Goal: Transaction & Acquisition: Purchase product/service

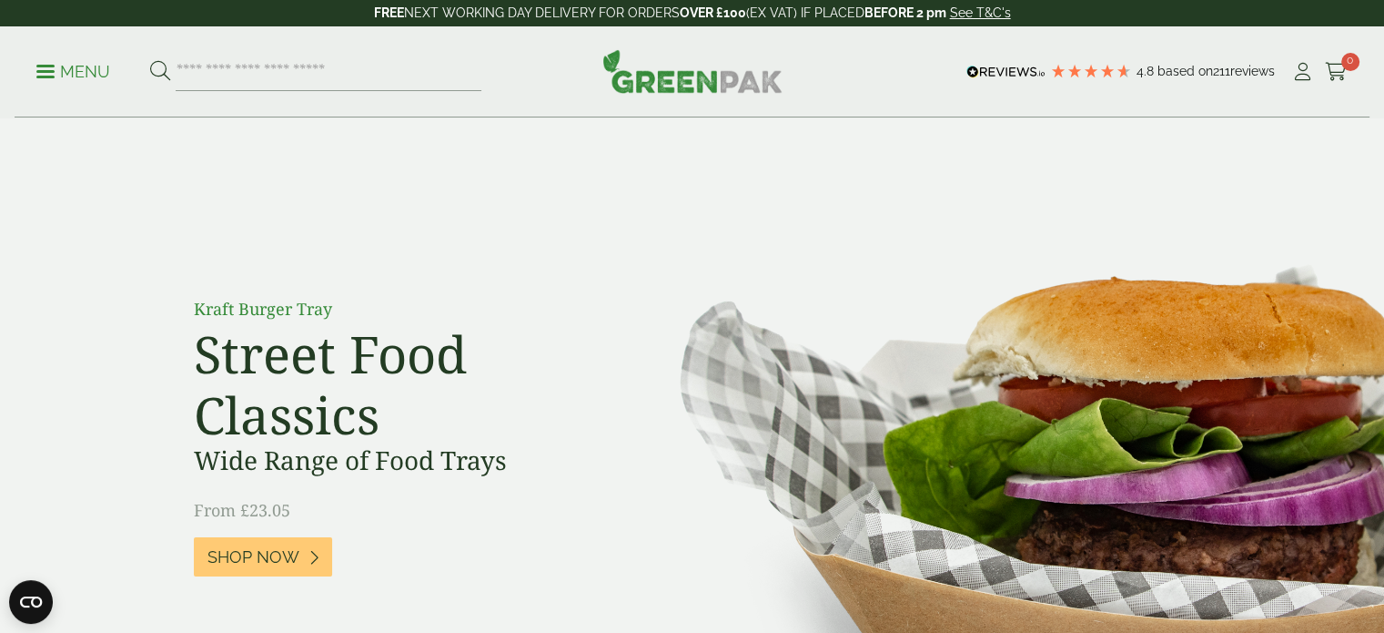
click at [62, 66] on p "Menu" at bounding box center [73, 72] width 74 height 22
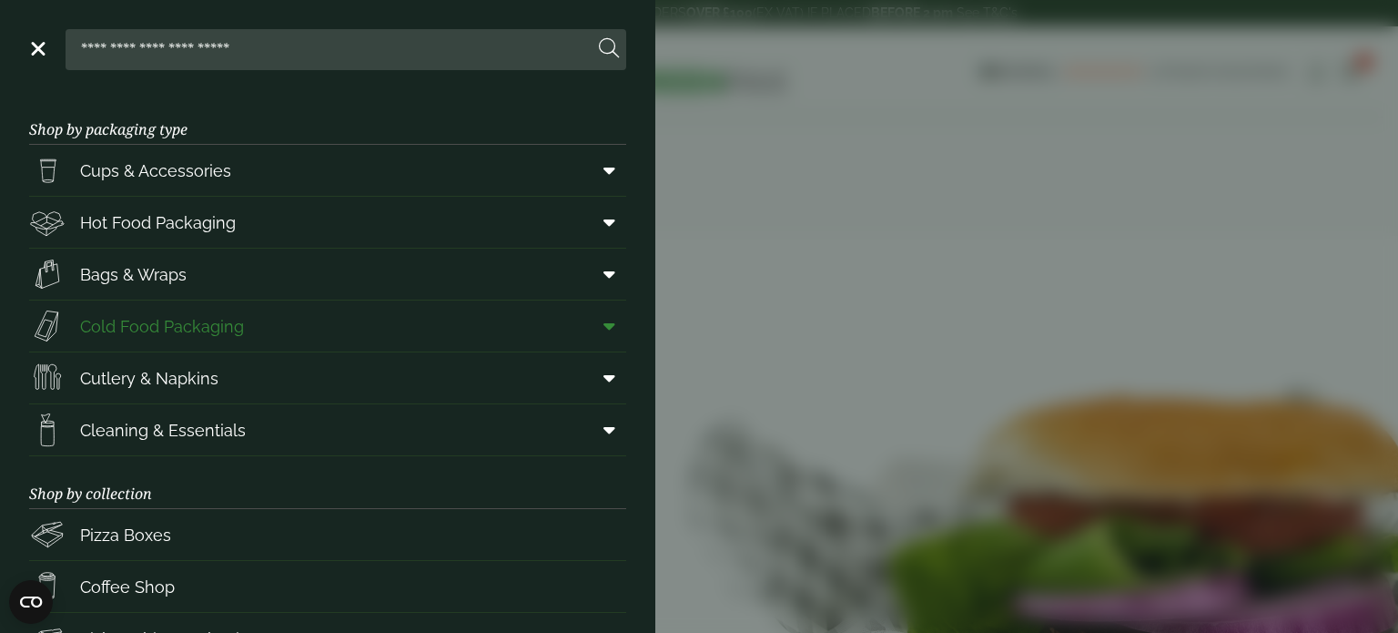
click at [603, 326] on icon at bounding box center [609, 326] width 12 height 18
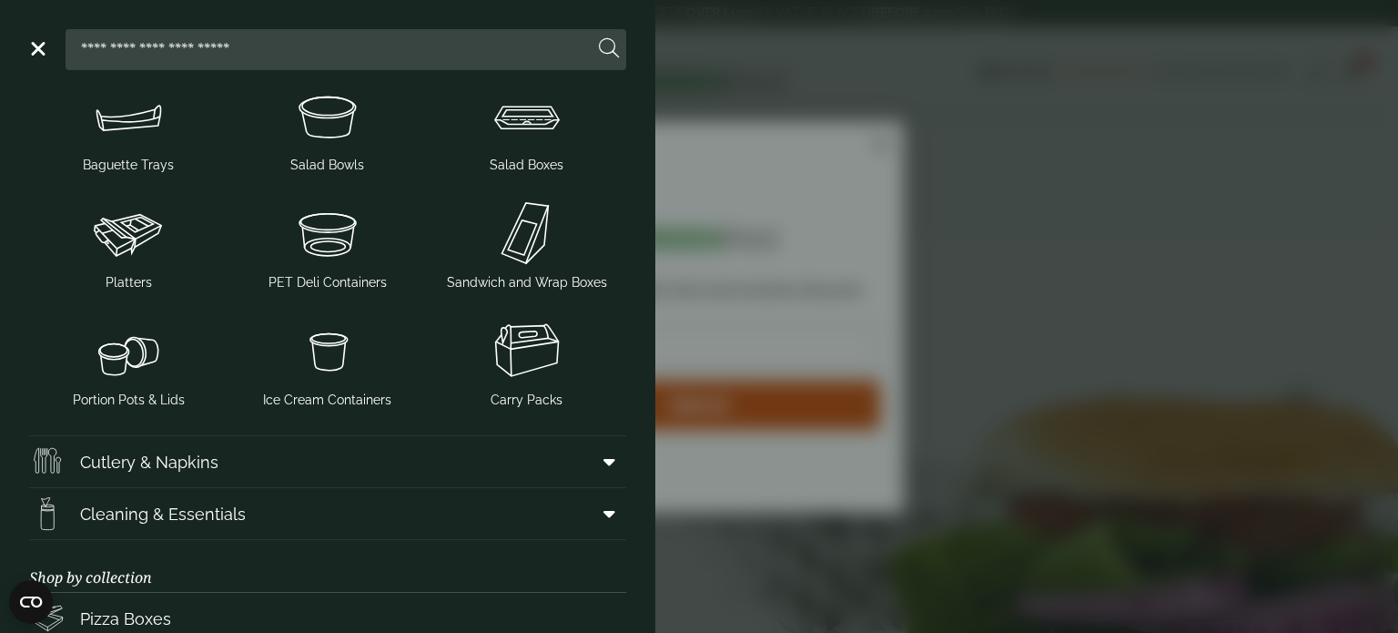
scroll to position [284, 0]
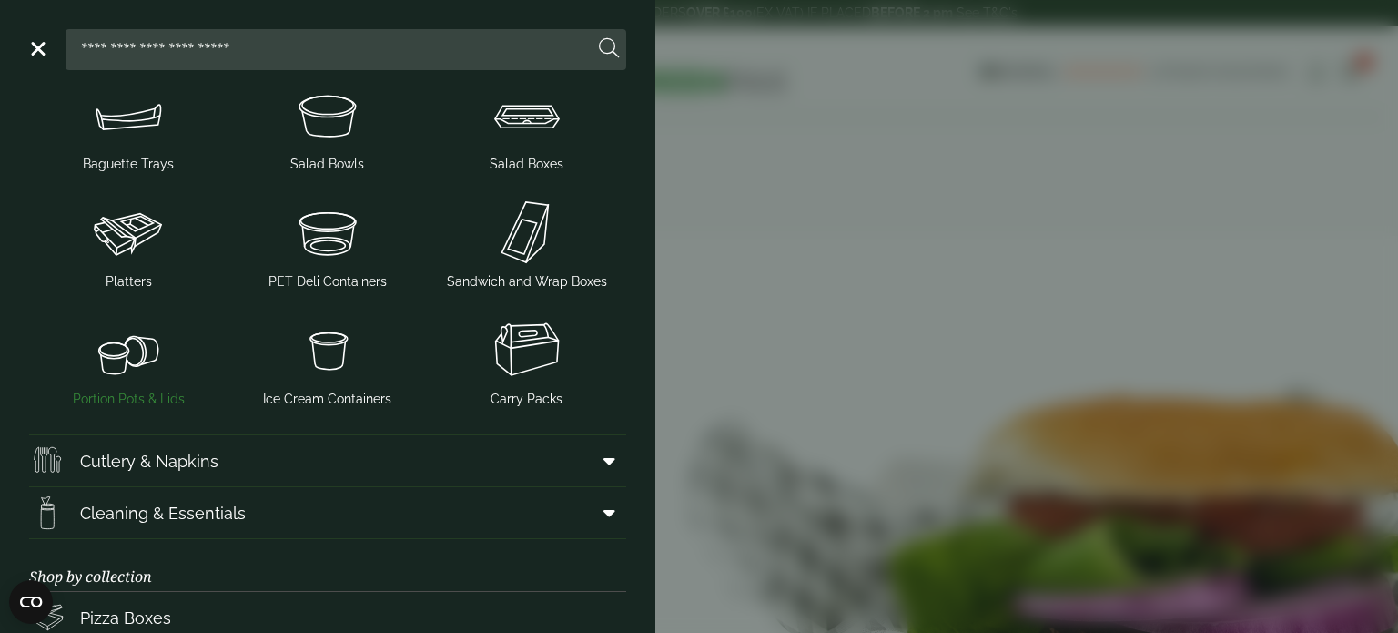
click at [136, 346] on img at bounding box center [128, 349] width 185 height 73
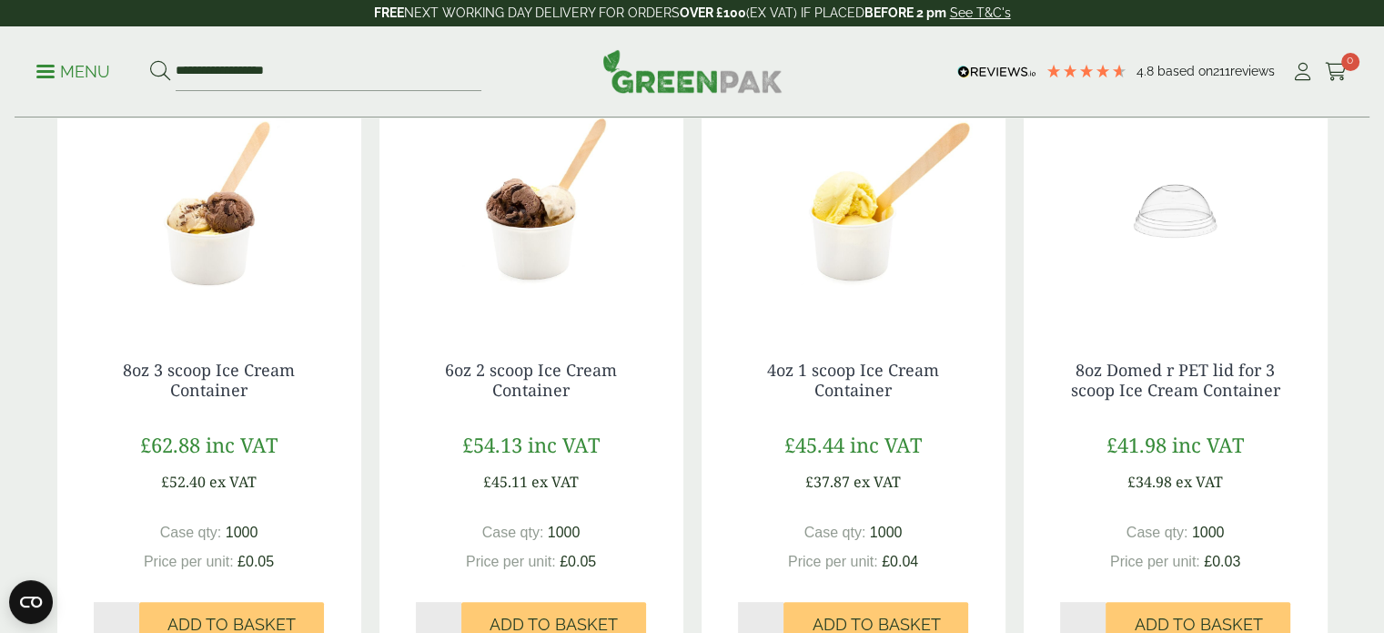
scroll to position [367, 0]
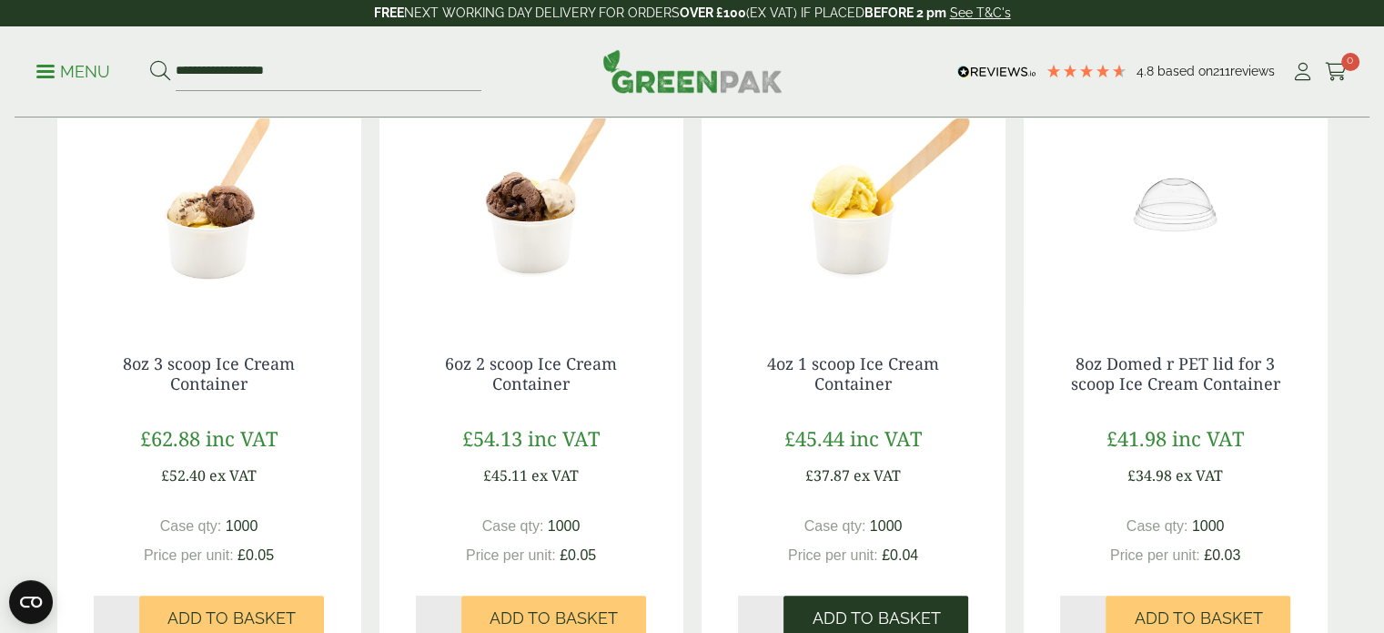
click at [901, 608] on span "Add to Basket" at bounding box center [876, 618] width 128 height 20
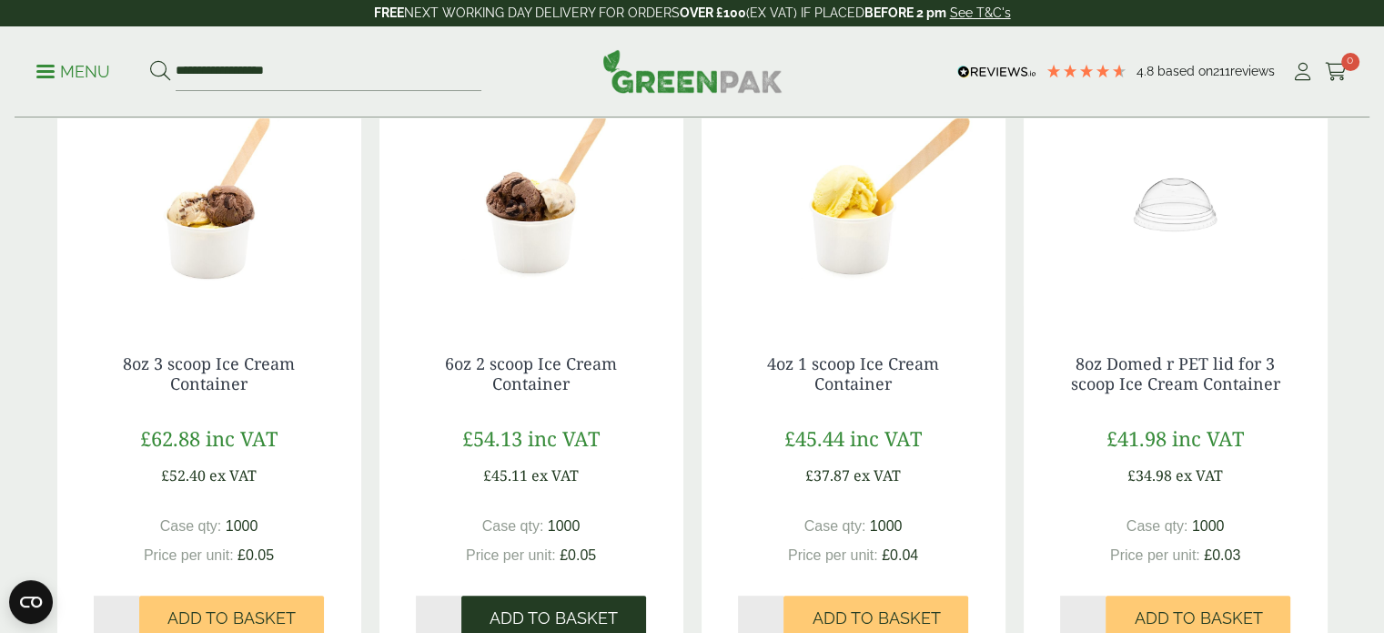
click at [621, 602] on button "Add to Basket" at bounding box center [553, 617] width 185 height 44
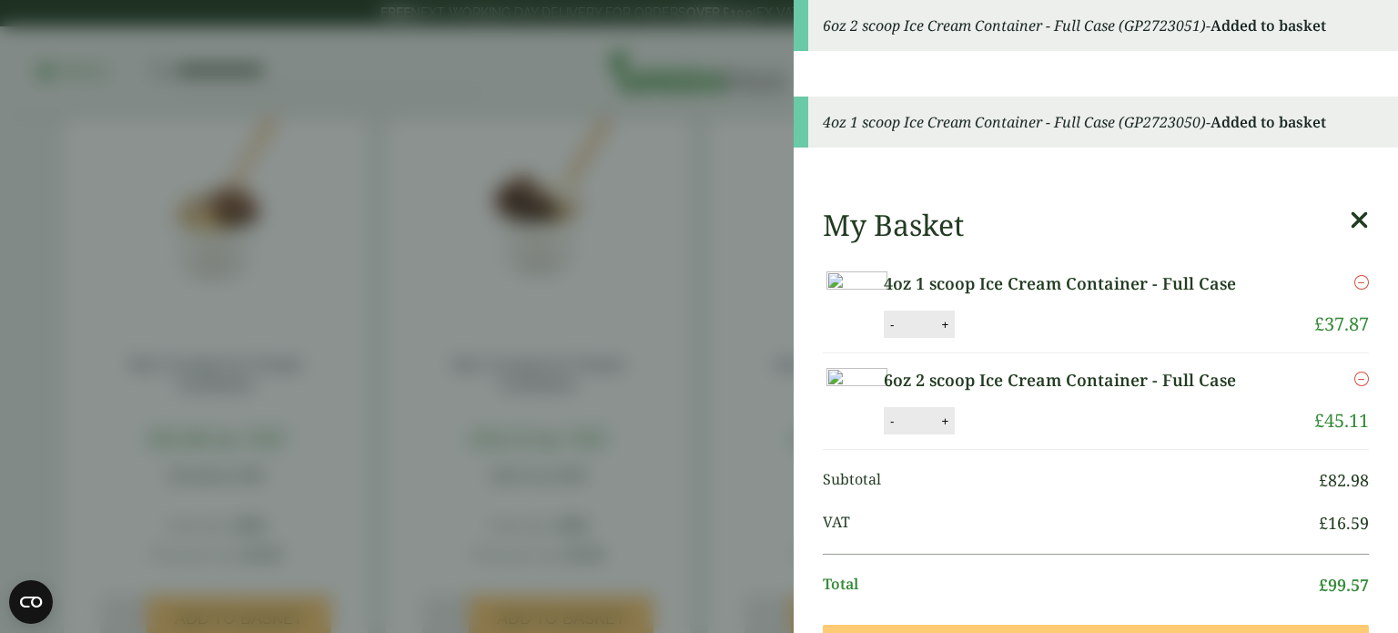
click at [318, 596] on aside "6oz 2 scoop Ice Cream Container - Full Case (GP2723051) - Added to basket 4oz 1…" at bounding box center [699, 316] width 1398 height 633
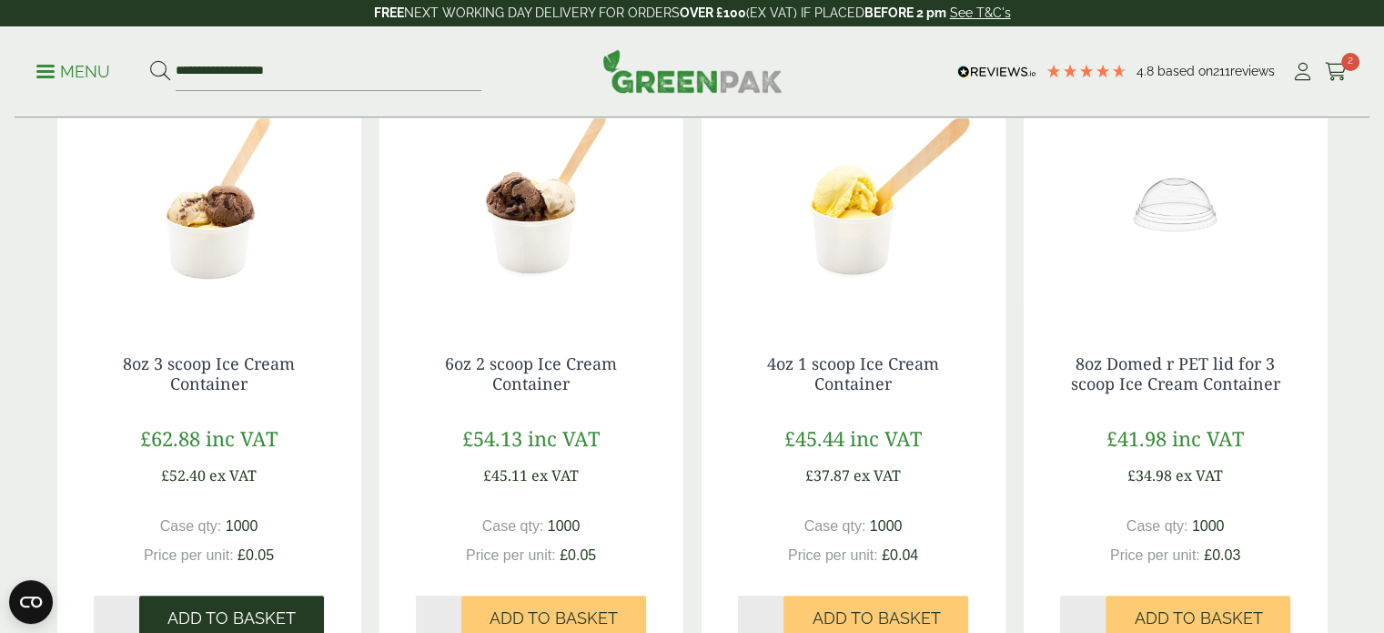
click at [285, 602] on button "Add to Basket" at bounding box center [231, 617] width 185 height 44
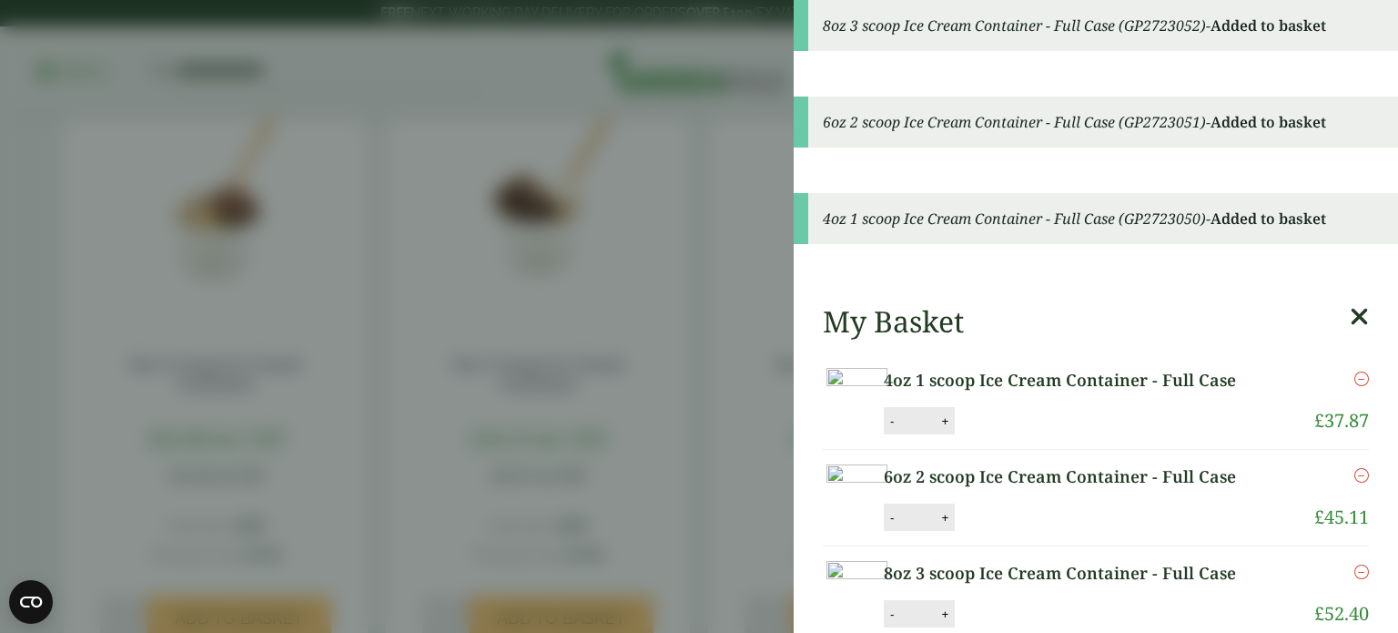
click at [717, 254] on aside "8oz 3 scoop Ice Cream Container - Full Case (GP2723052) - Added to basket 6oz 2…" at bounding box center [699, 316] width 1398 height 633
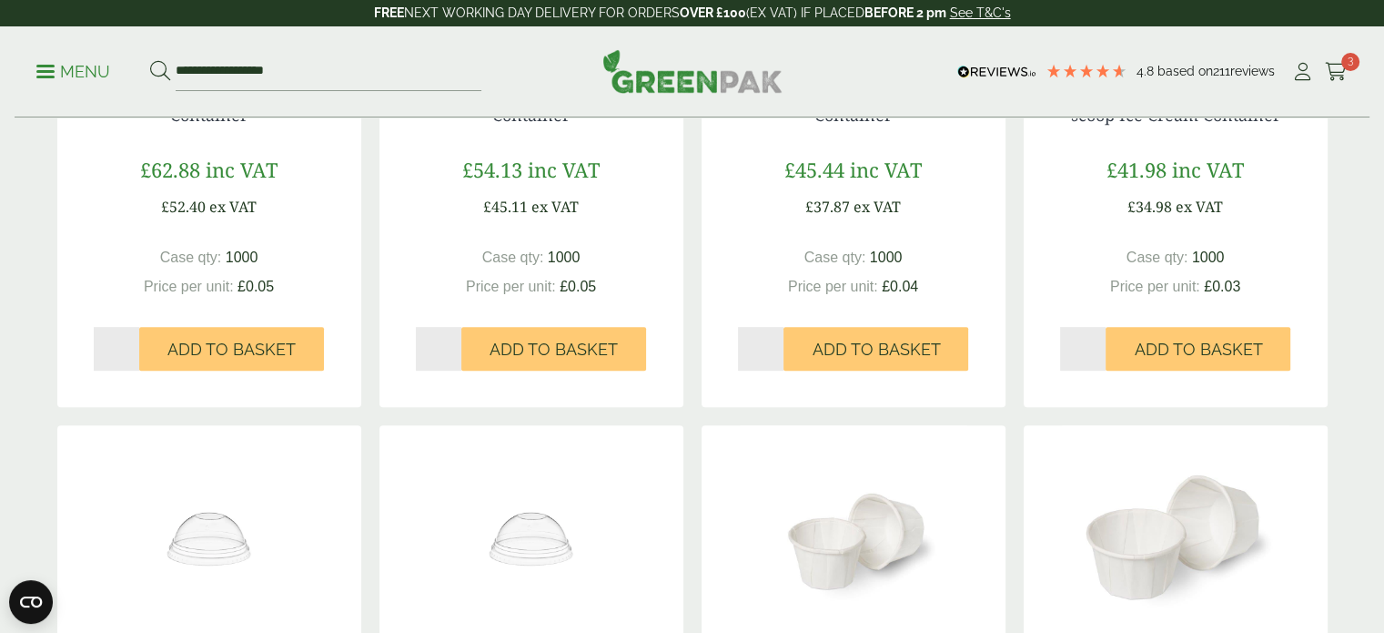
scroll to position [564, 0]
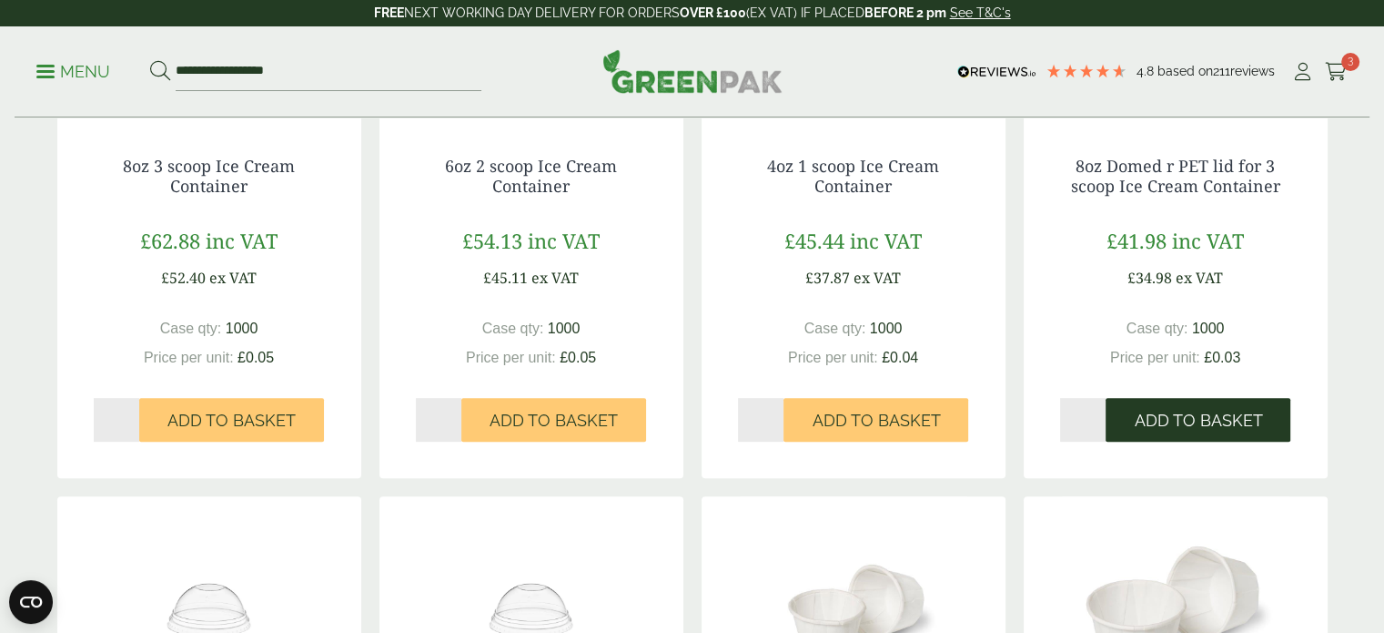
click at [1224, 421] on span "Add to Basket" at bounding box center [1198, 420] width 128 height 20
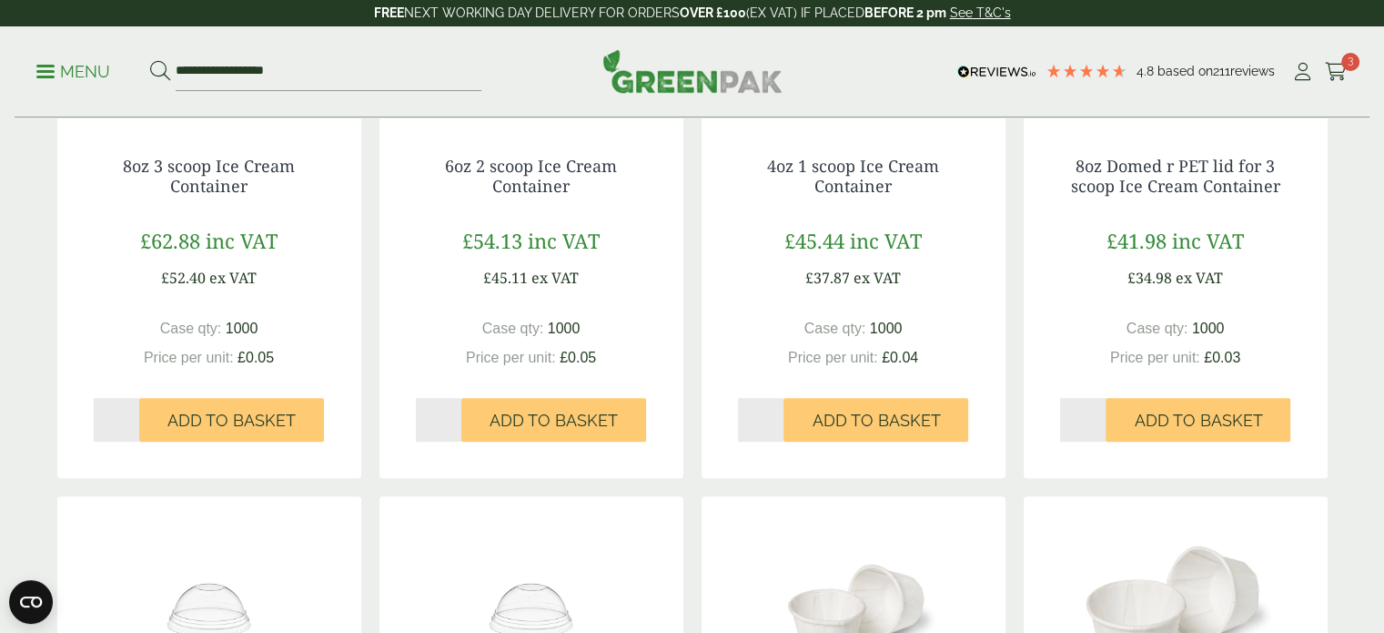
scroll to position [596, 0]
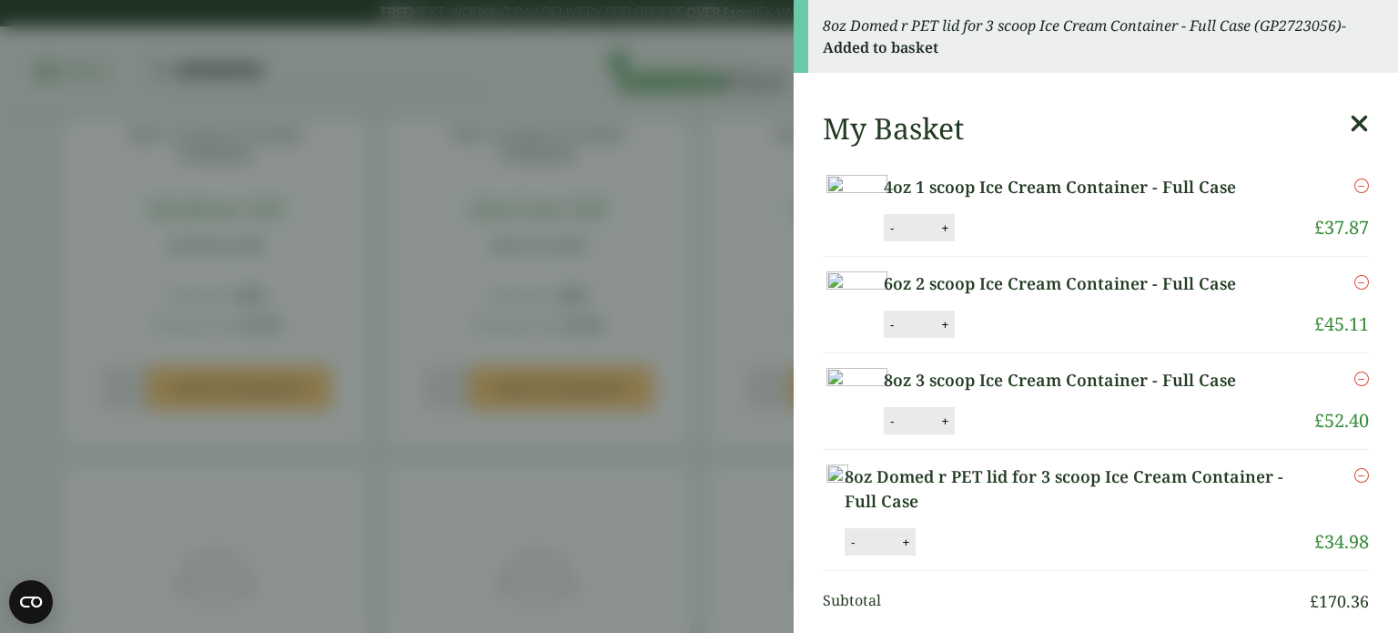
click at [1350, 126] on icon at bounding box center [1359, 123] width 19 height 25
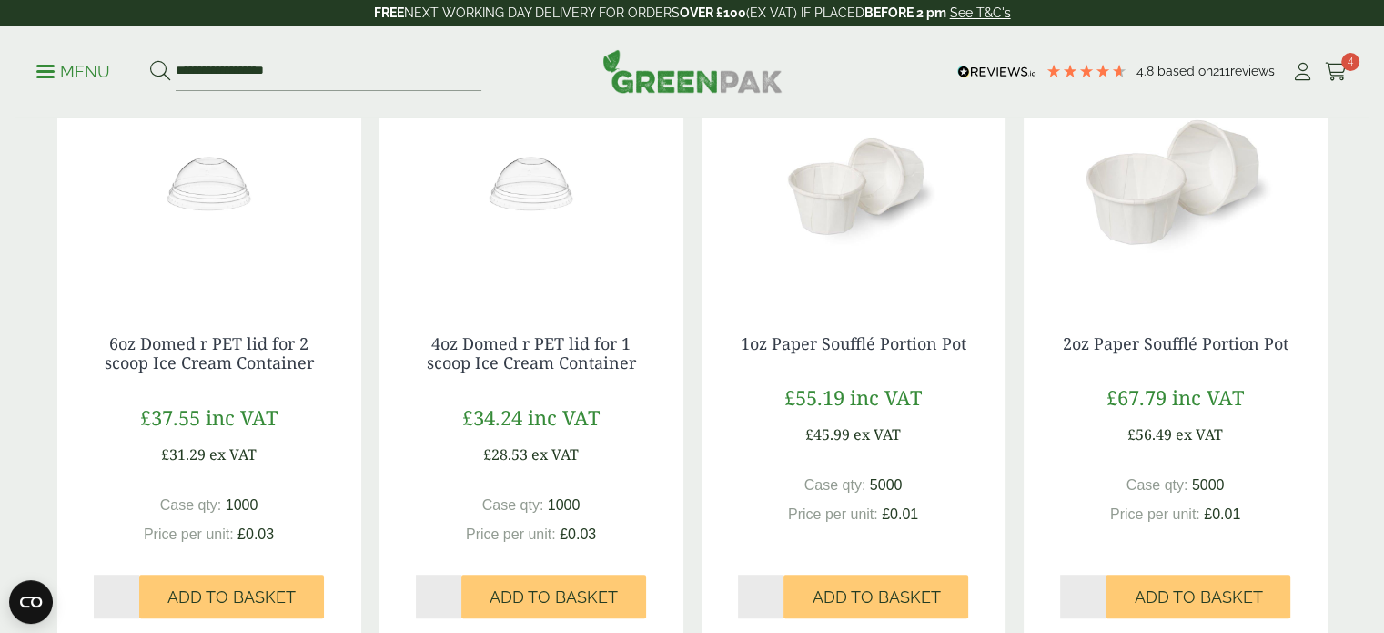
scroll to position [994, 0]
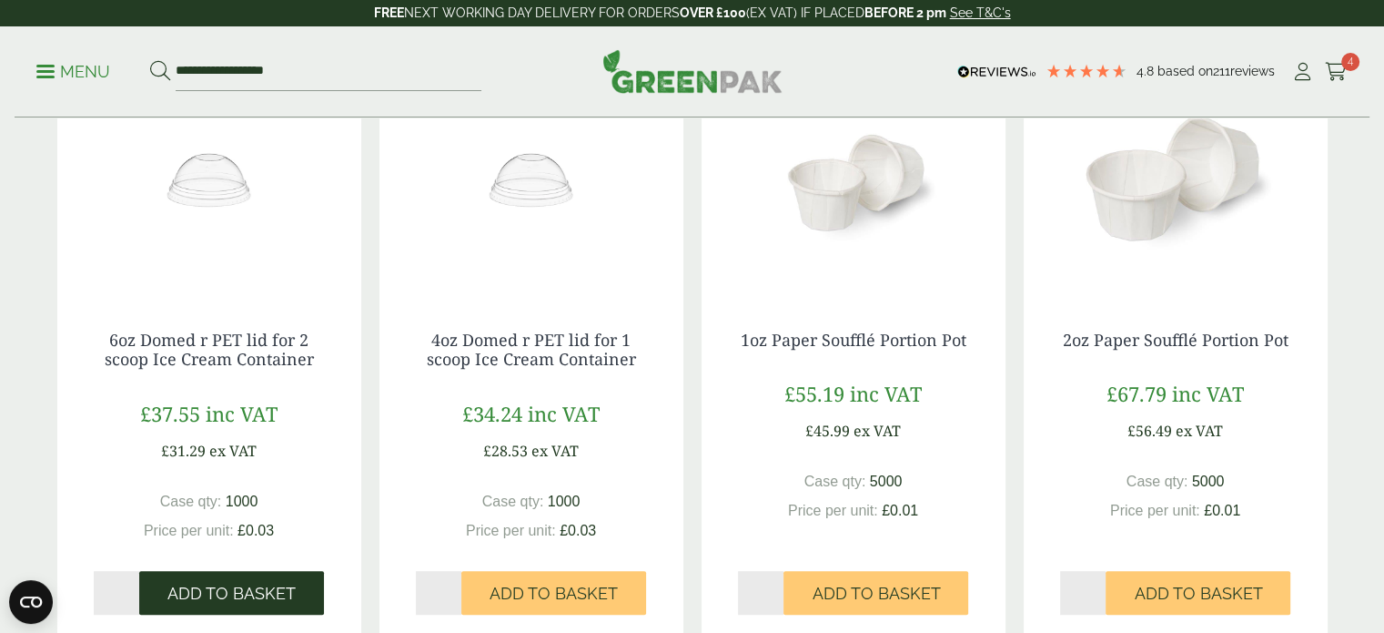
click at [201, 574] on button "Add to Basket" at bounding box center [231, 593] width 185 height 44
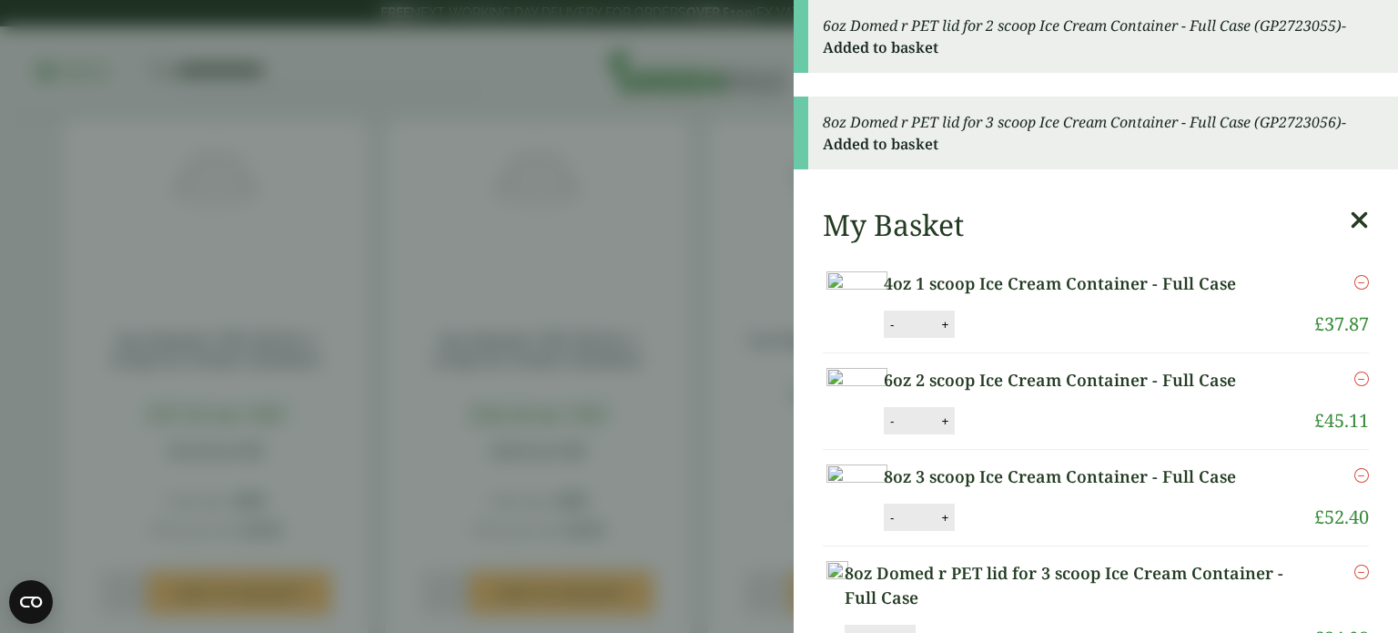
click at [1350, 220] on icon at bounding box center [1359, 220] width 19 height 25
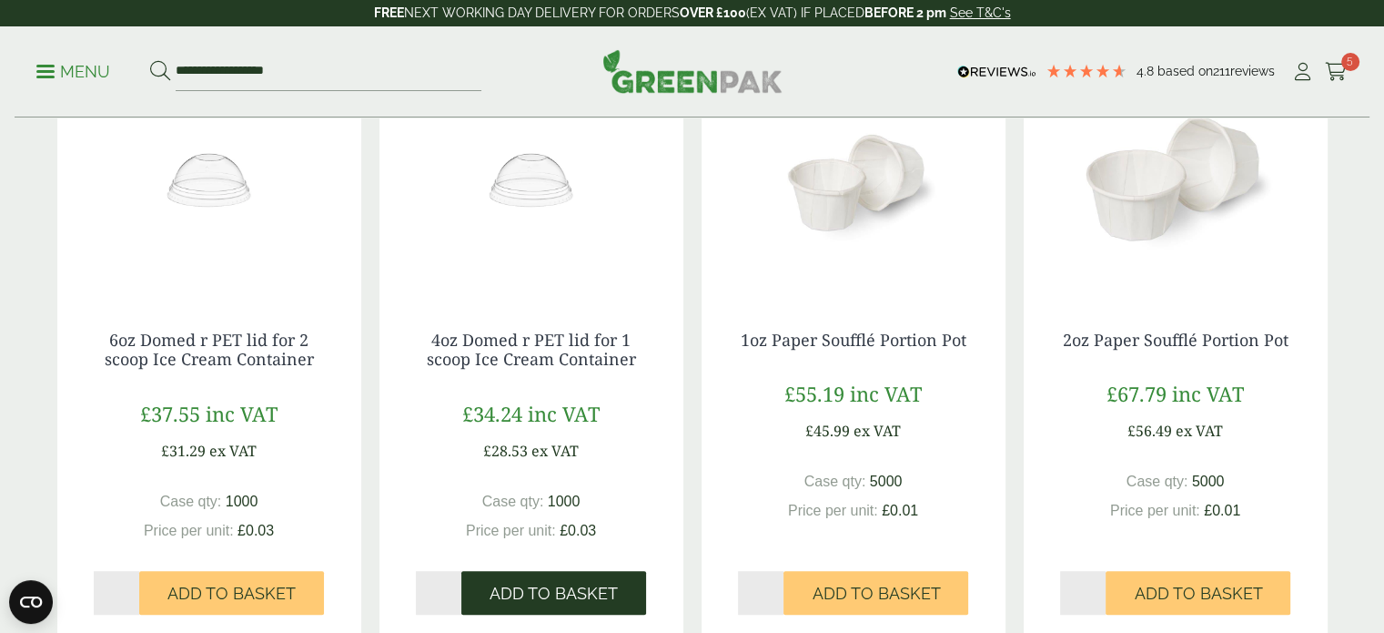
click at [542, 592] on span "Add to Basket" at bounding box center [554, 593] width 128 height 20
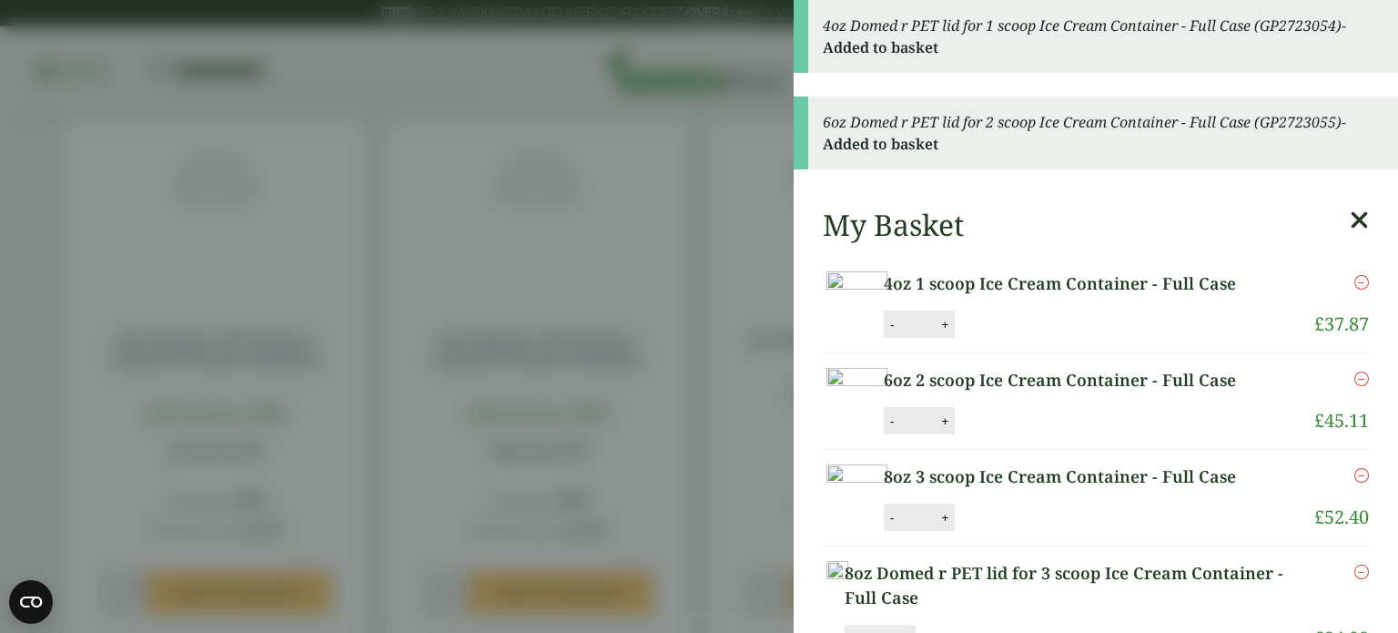
click at [1350, 219] on icon at bounding box center [1359, 220] width 19 height 25
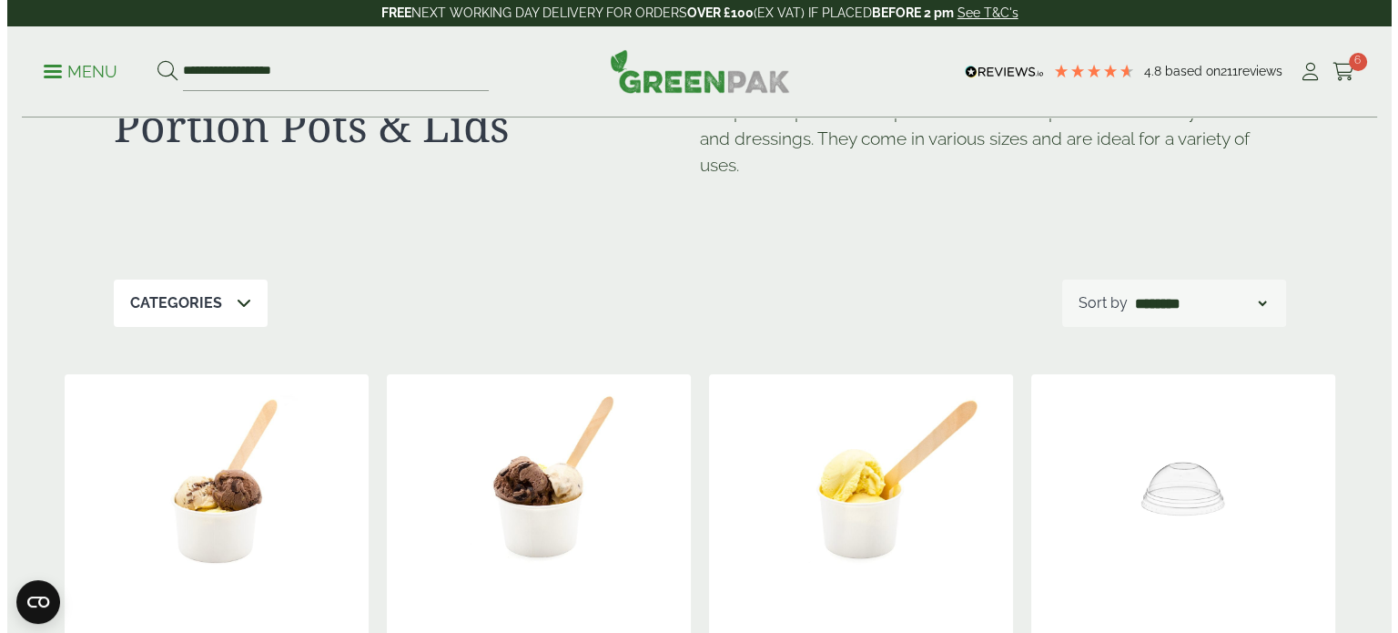
scroll to position [0, 0]
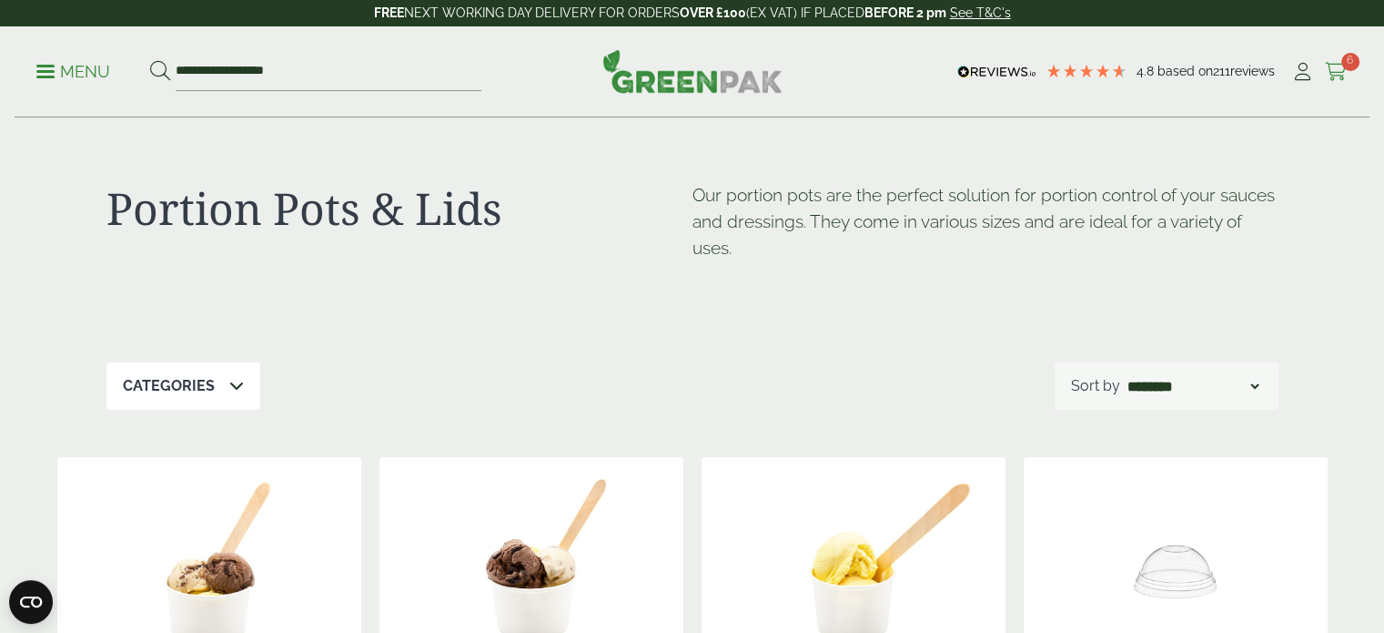
click at [1339, 72] on icon at bounding box center [1336, 72] width 23 height 18
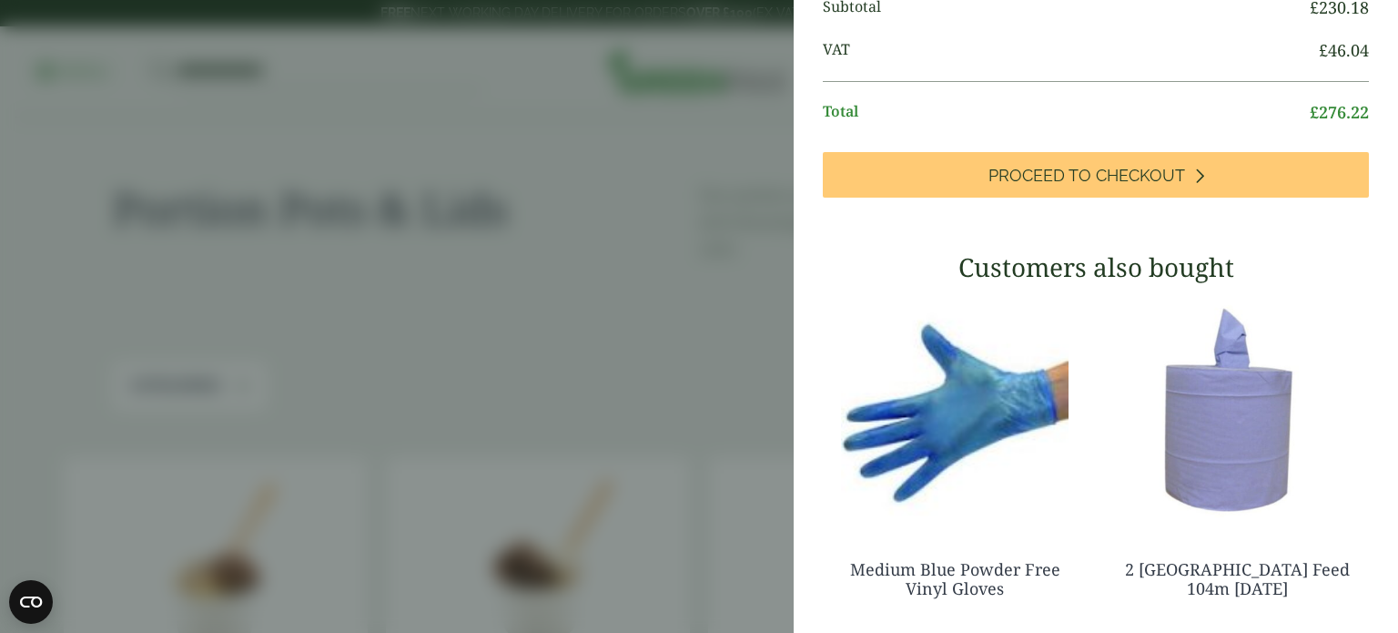
scroll to position [758, 0]
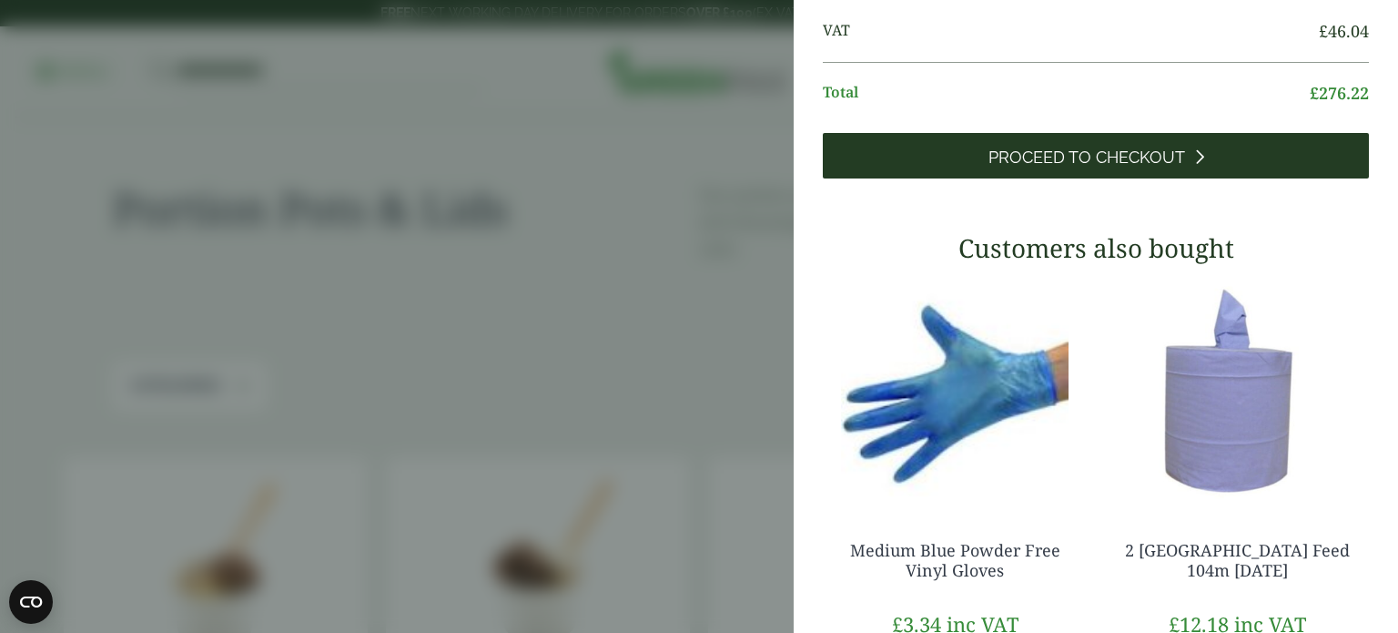
click at [1160, 167] on span "Proceed to Checkout" at bounding box center [1086, 157] width 197 height 20
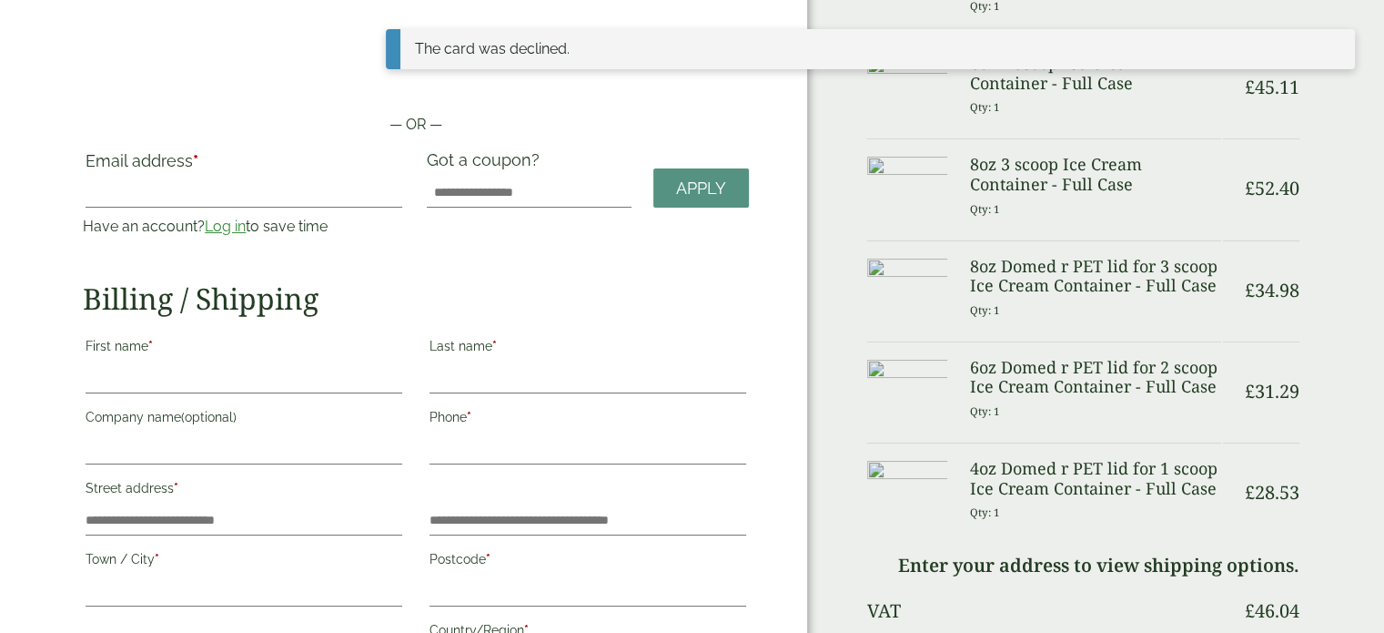
scroll to position [96, 0]
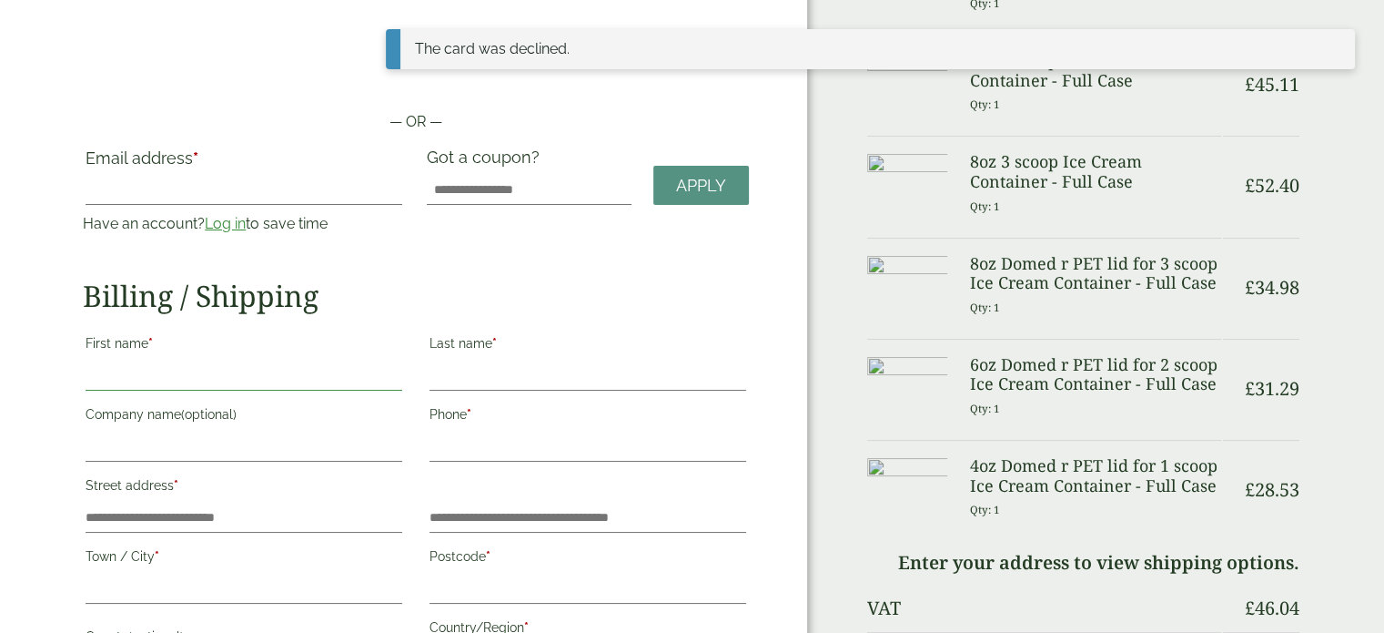
click at [198, 379] on input "First name *" at bounding box center [244, 375] width 317 height 29
type input "******"
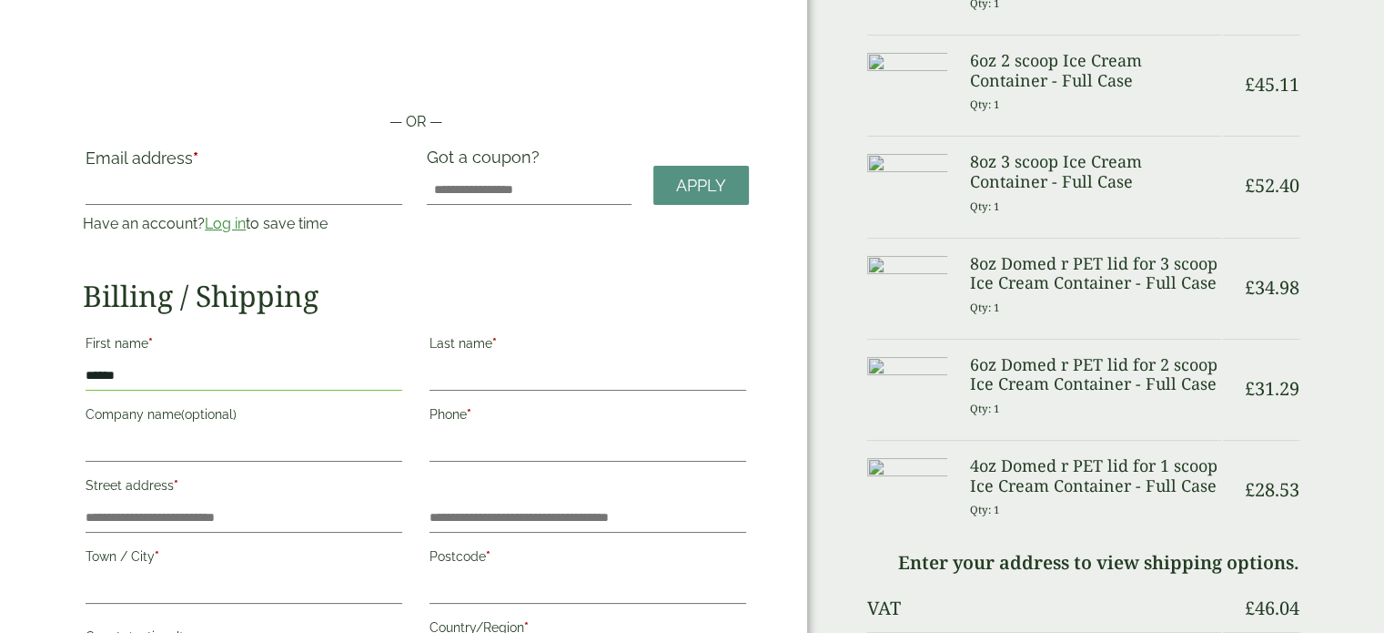
click at [357, 382] on input "******" at bounding box center [244, 375] width 317 height 29
click at [502, 361] on input "Last name *" at bounding box center [588, 375] width 317 height 29
type input "*****"
click at [276, 421] on label "Company name (optional)" at bounding box center [244, 416] width 317 height 31
click at [276, 432] on input "Company name (optional)" at bounding box center [244, 446] width 317 height 29
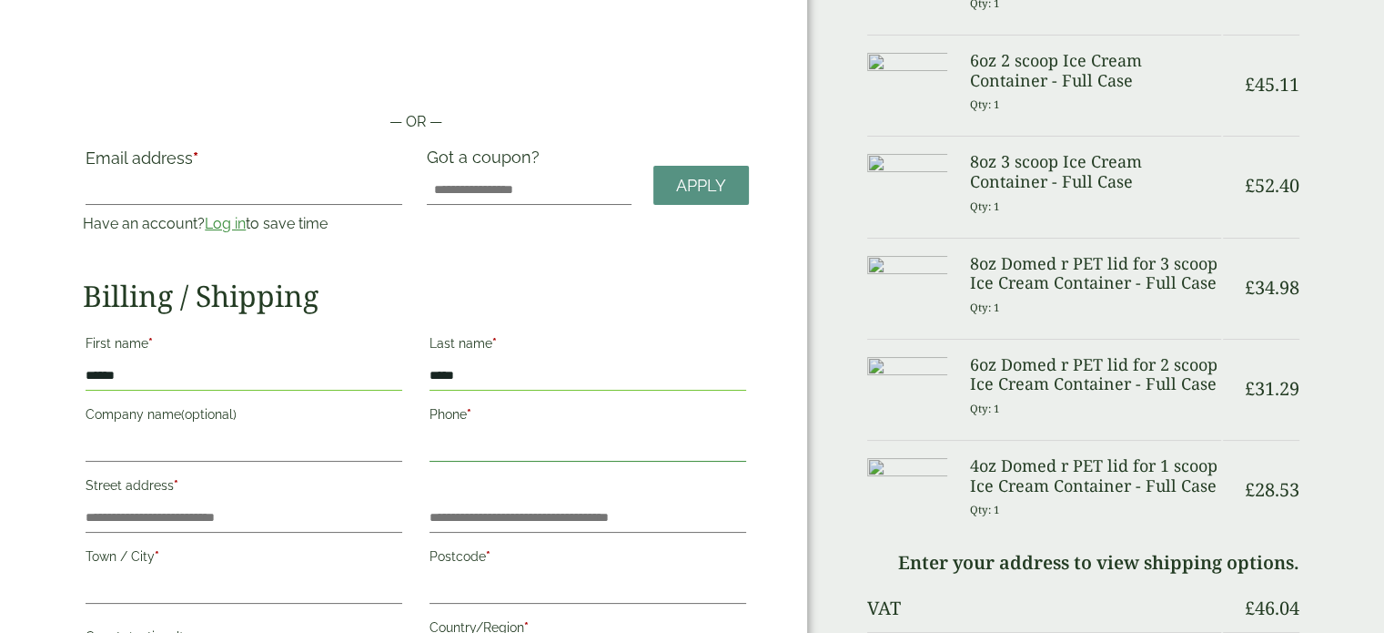
click at [460, 447] on input "Phone *" at bounding box center [588, 446] width 317 height 29
type input "**********"
click at [269, 521] on input "Street address *" at bounding box center [244, 517] width 317 height 29
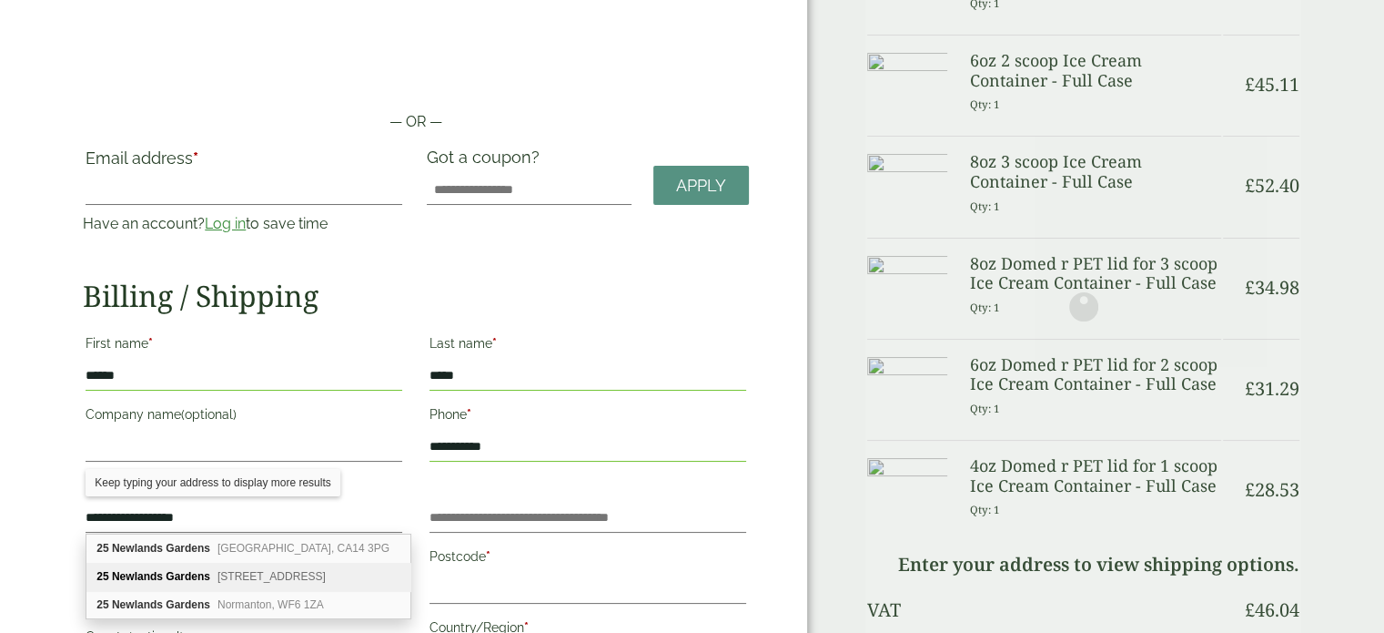
click at [262, 572] on span "Portlethen, Aberdeen, AB12 4LW" at bounding box center [272, 576] width 108 height 13
type input "**********"
type input "********"
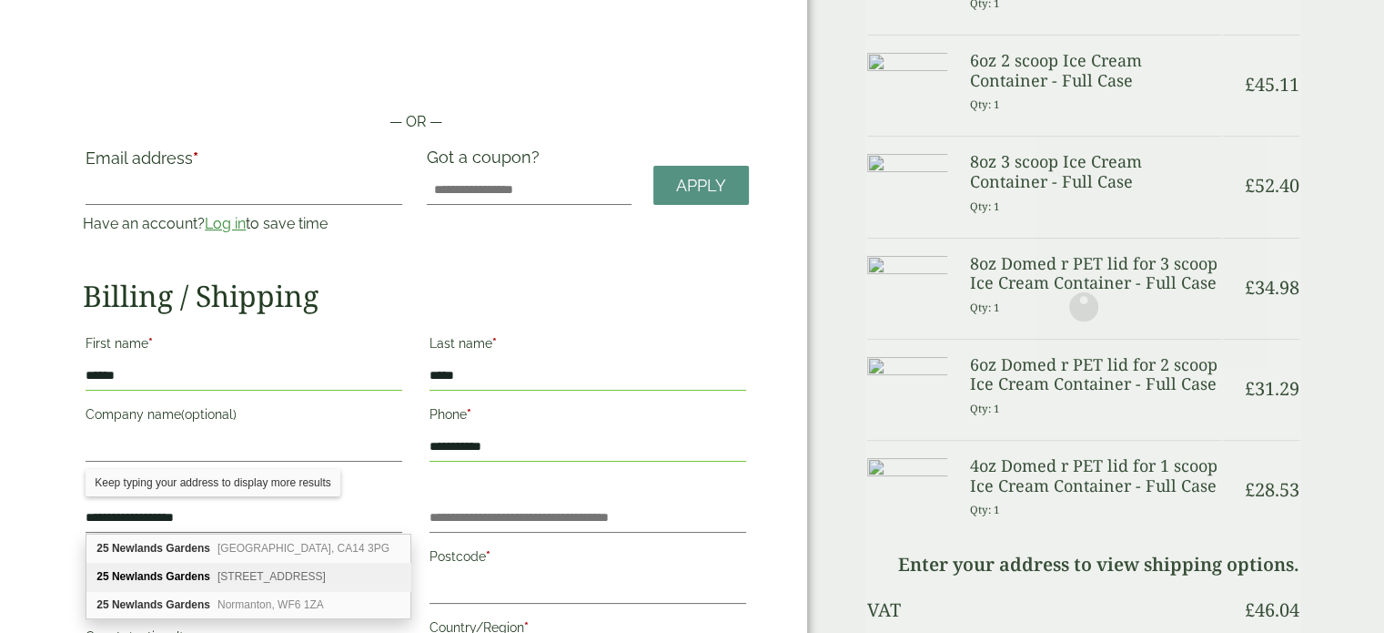
type input "**********"
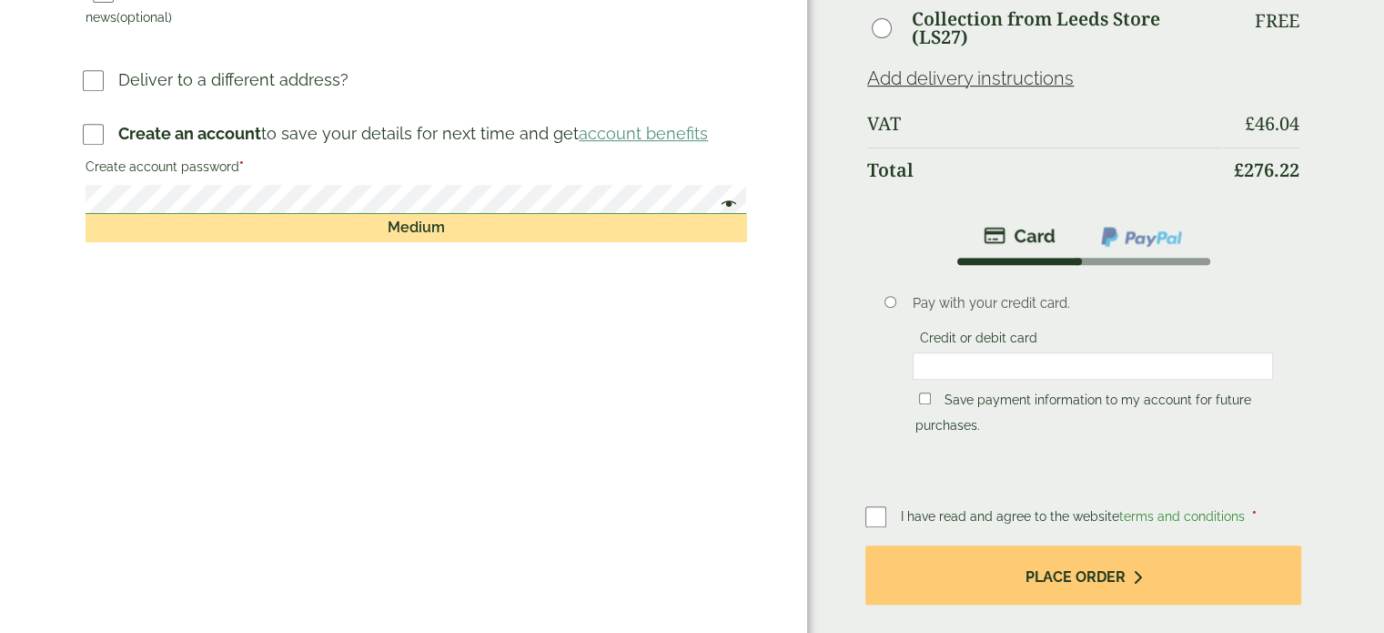
scroll to position [828, 0]
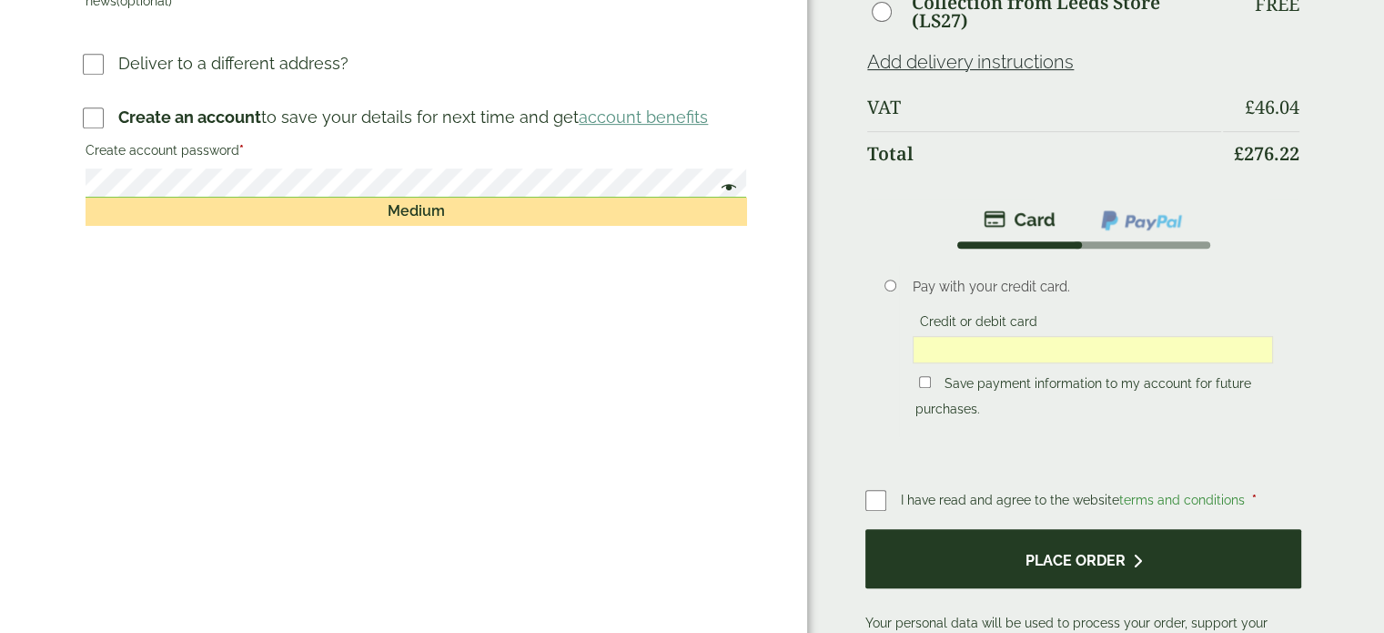
click at [1098, 572] on button "Place order" at bounding box center [1084, 558] width 436 height 59
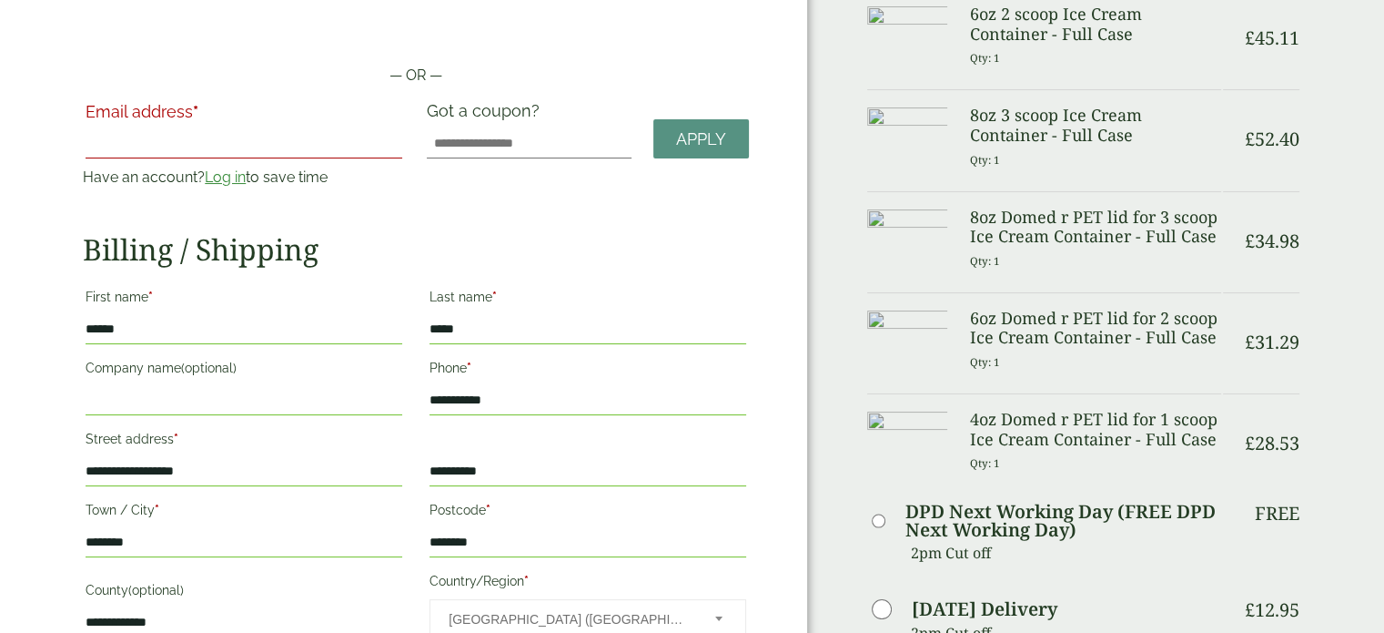
scroll to position [235, 0]
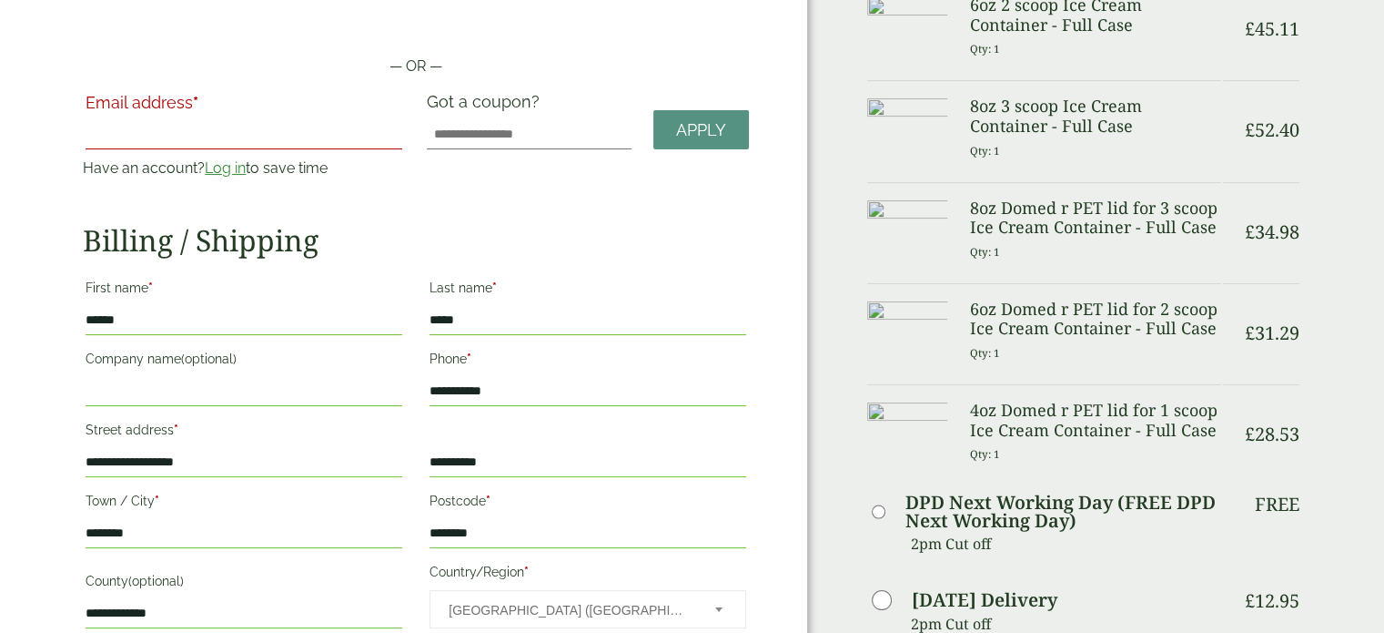
click at [172, 146] on input "Email address *" at bounding box center [244, 134] width 317 height 29
type input "**********"
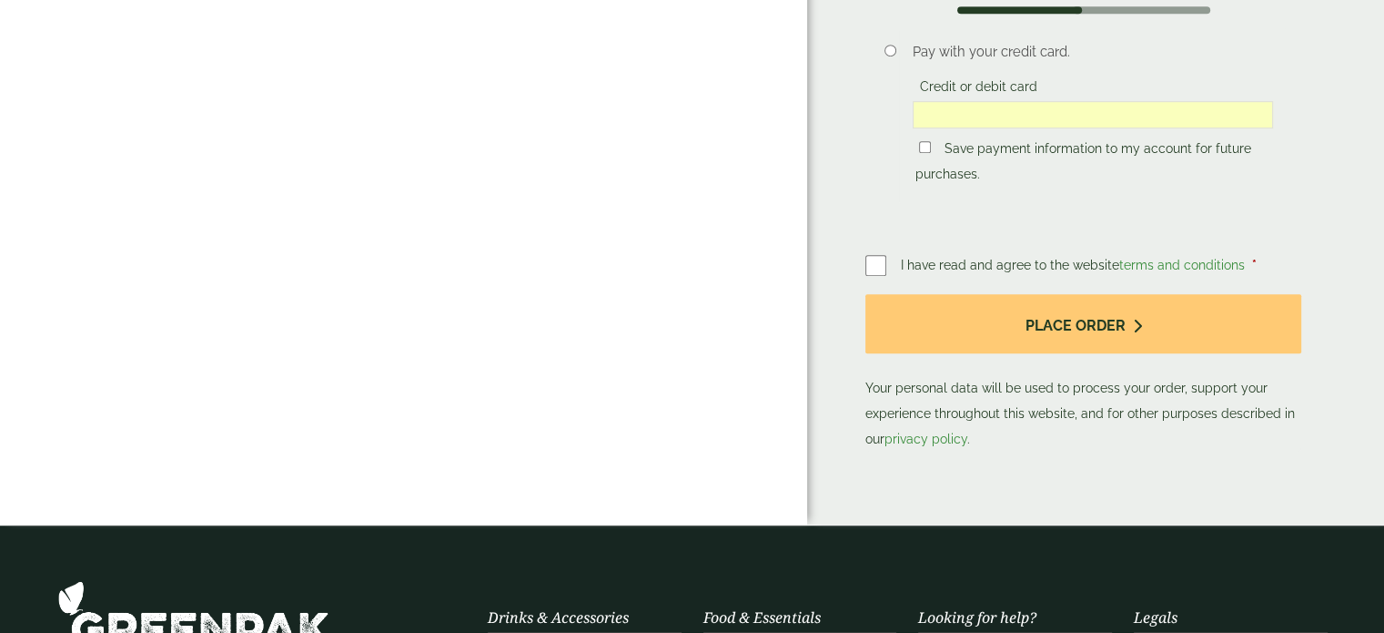
scroll to position [1141, 0]
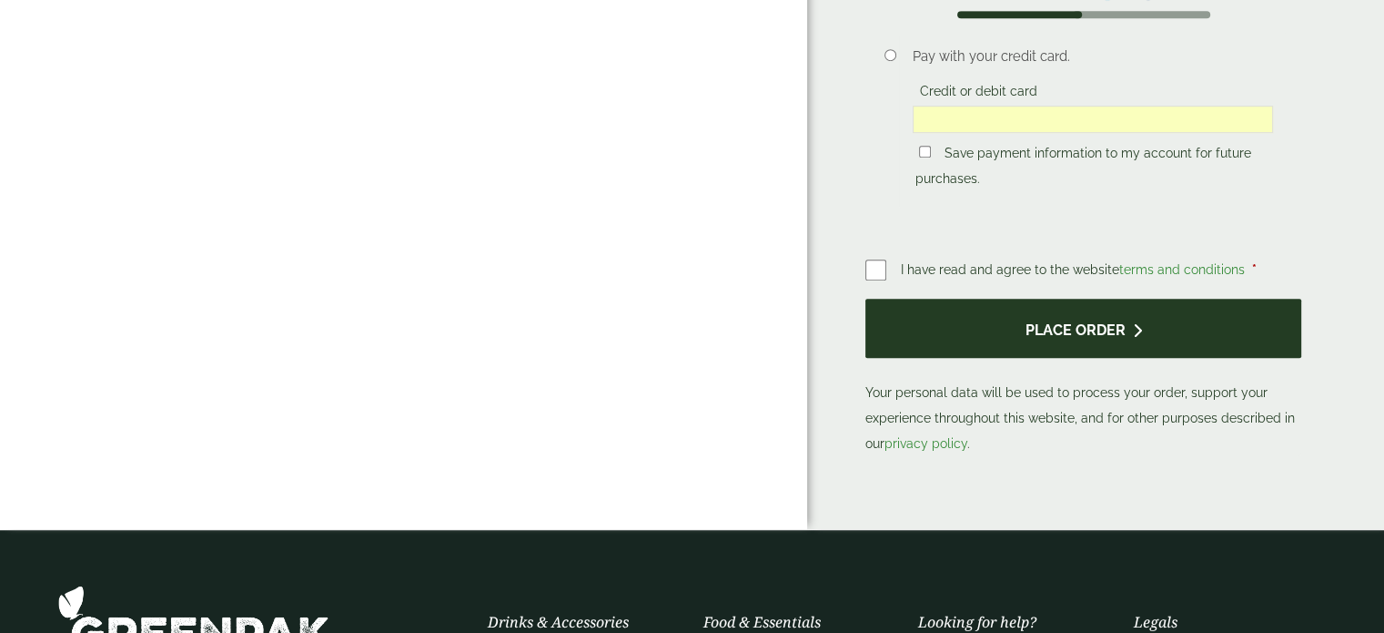
click at [1043, 320] on button "Place order" at bounding box center [1084, 328] width 436 height 59
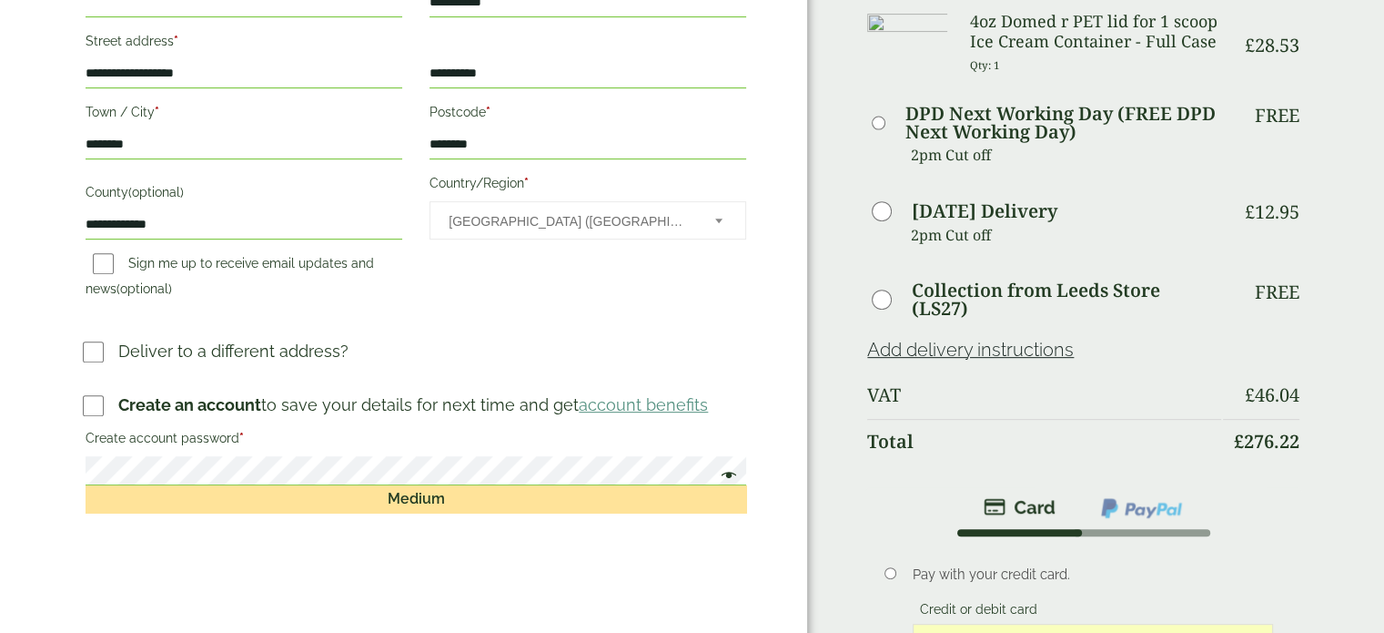
scroll to position [708, 0]
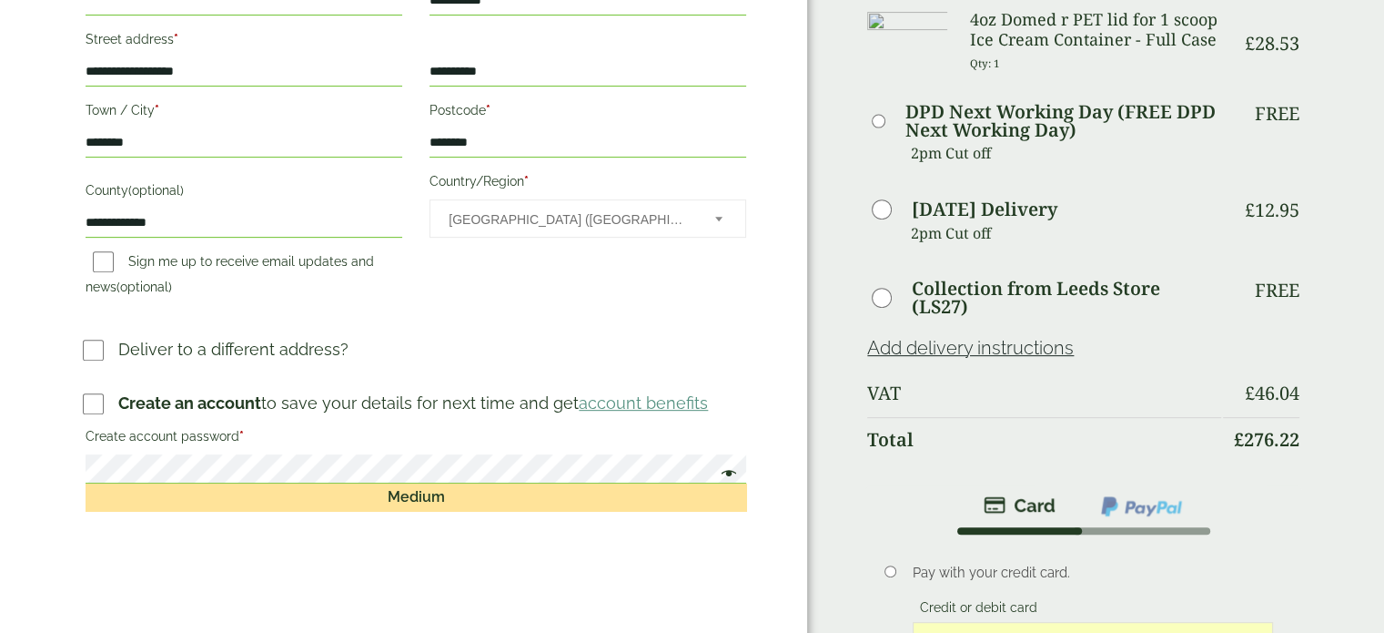
click at [731, 473] on span at bounding box center [725, 475] width 24 height 22
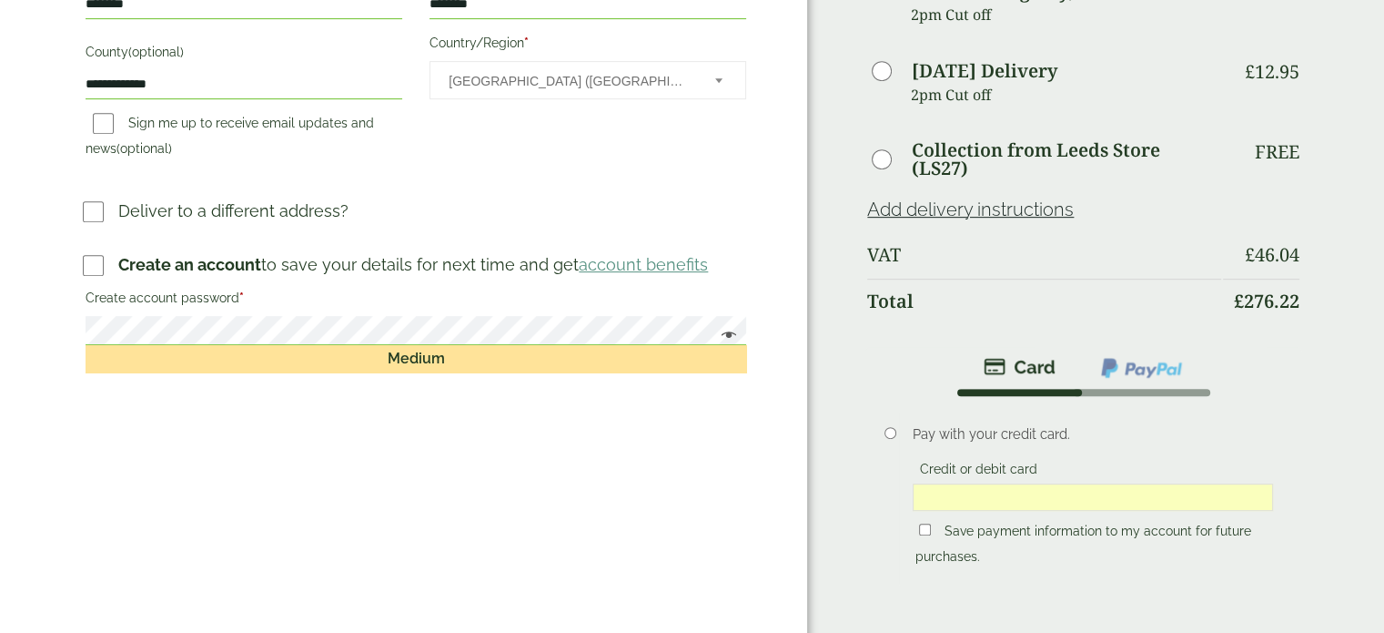
scroll to position [872, 0]
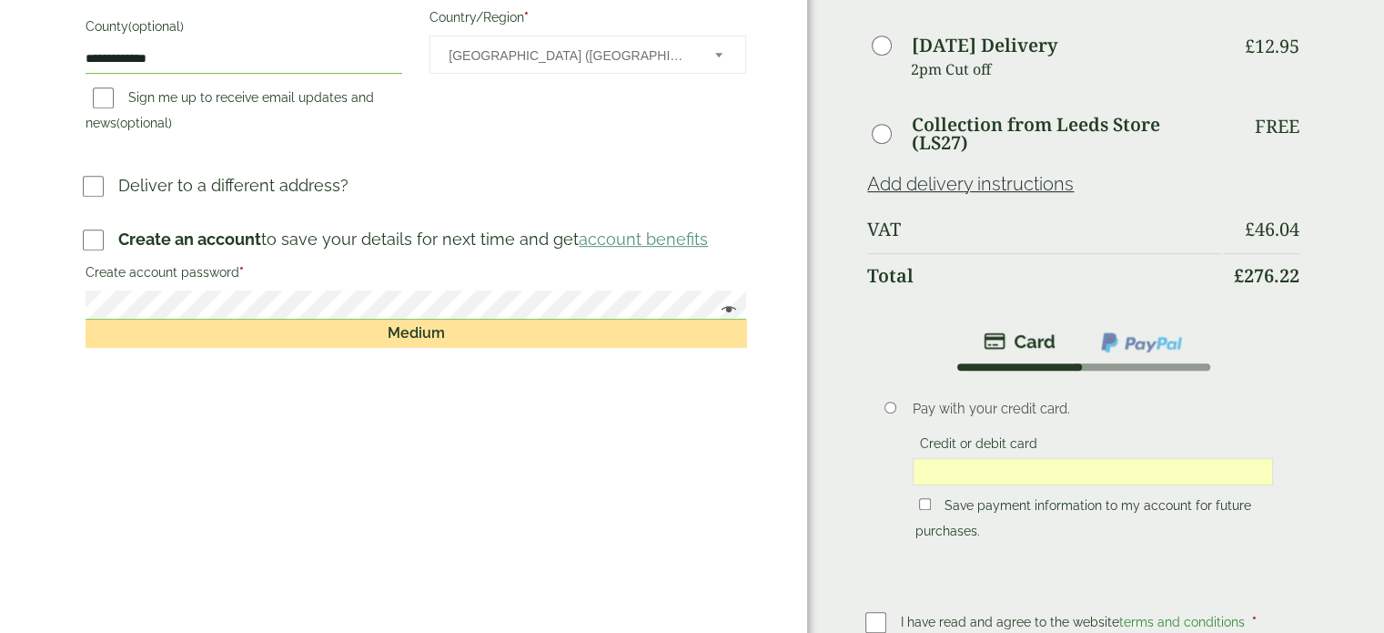
click at [1124, 345] on img at bounding box center [1141, 342] width 85 height 24
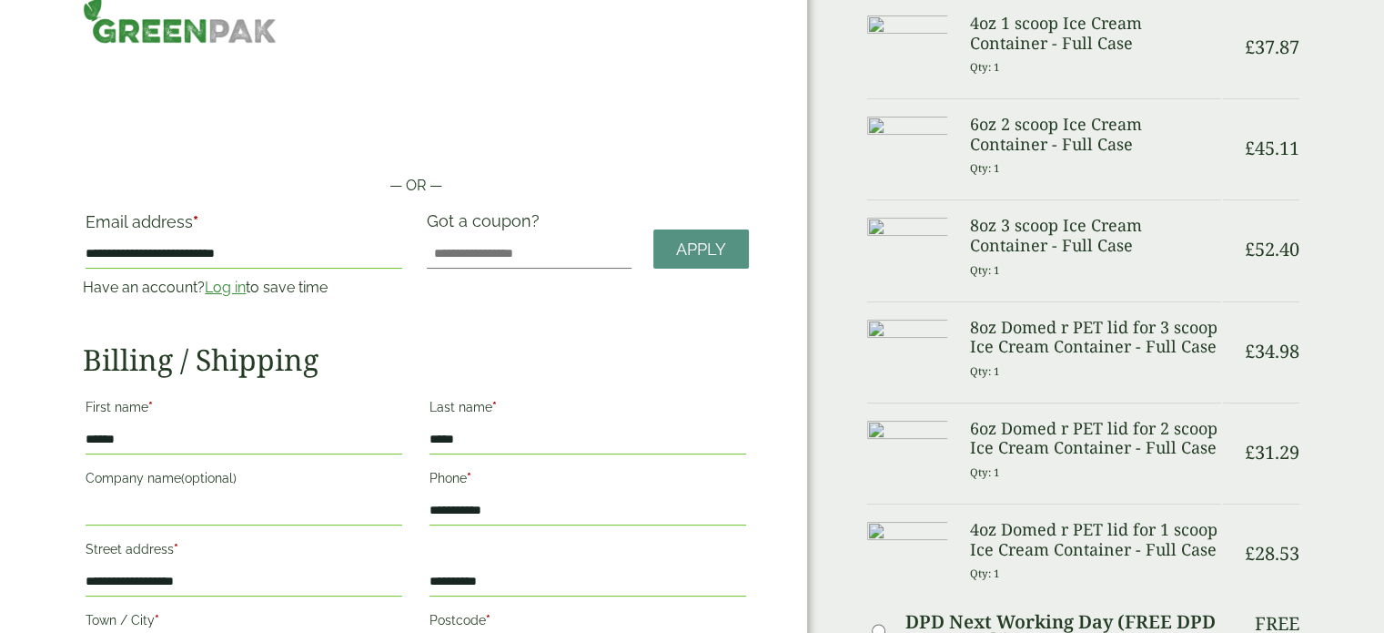
scroll to position [0, 0]
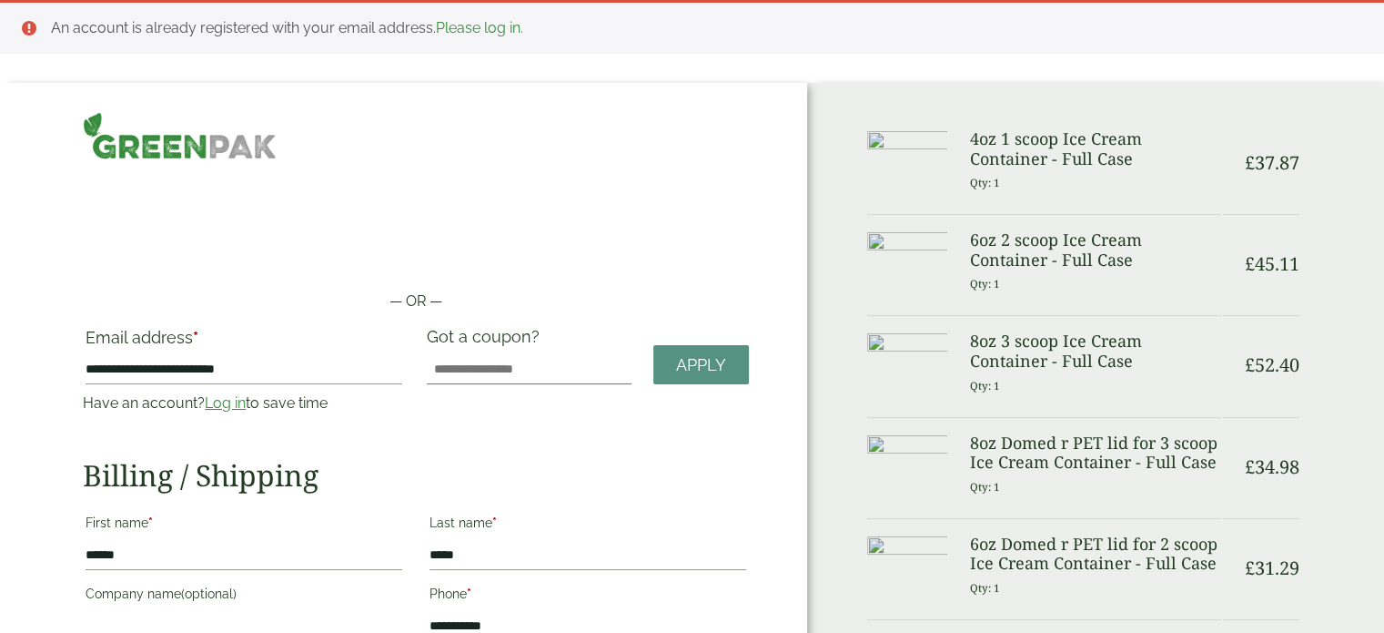
click at [229, 399] on link "Log in" at bounding box center [225, 402] width 41 height 17
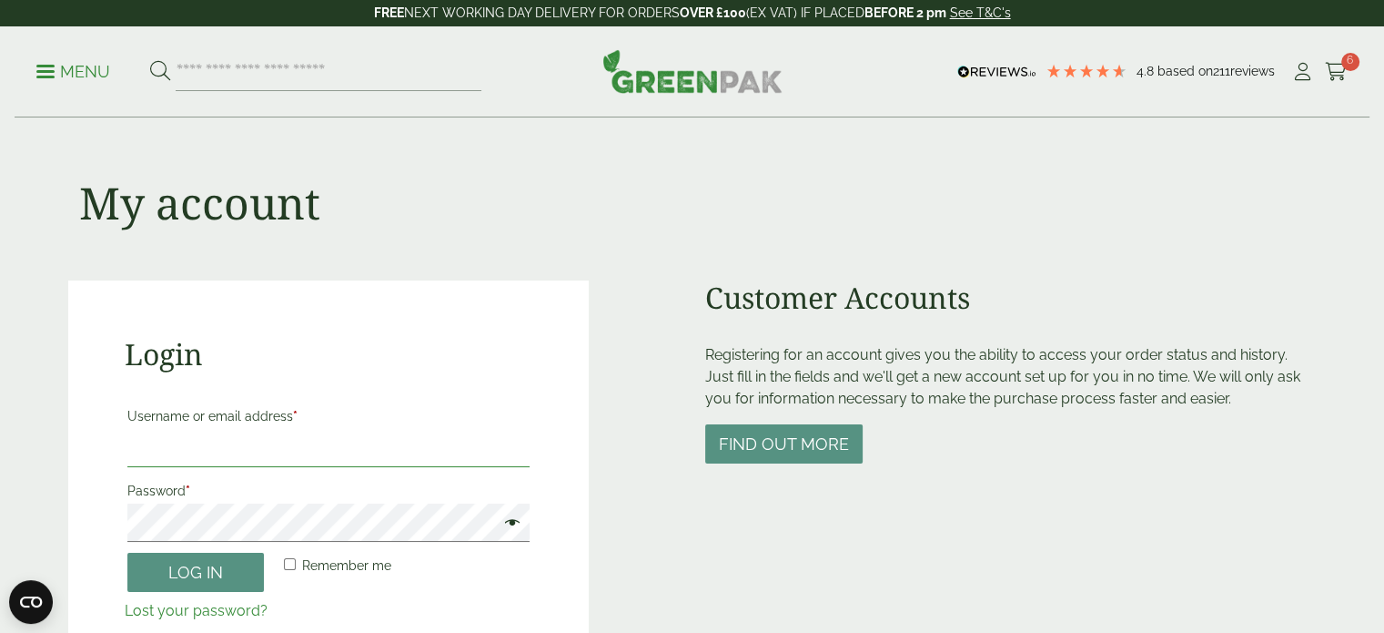
click at [275, 440] on input "Username or email address *" at bounding box center [328, 448] width 403 height 38
type input "**********"
click at [168, 573] on button "Log in" at bounding box center [195, 571] width 137 height 39
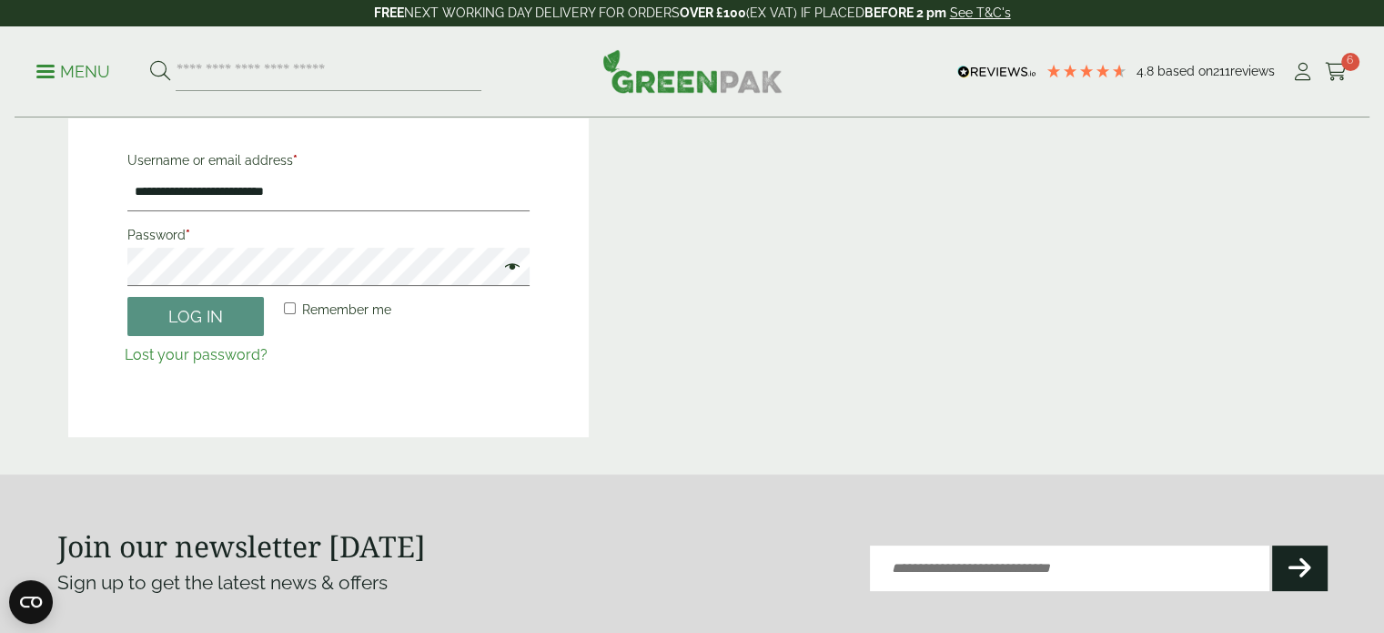
scroll to position [362, 0]
click at [48, 257] on div "**********" at bounding box center [692, 113] width 1292 height 715
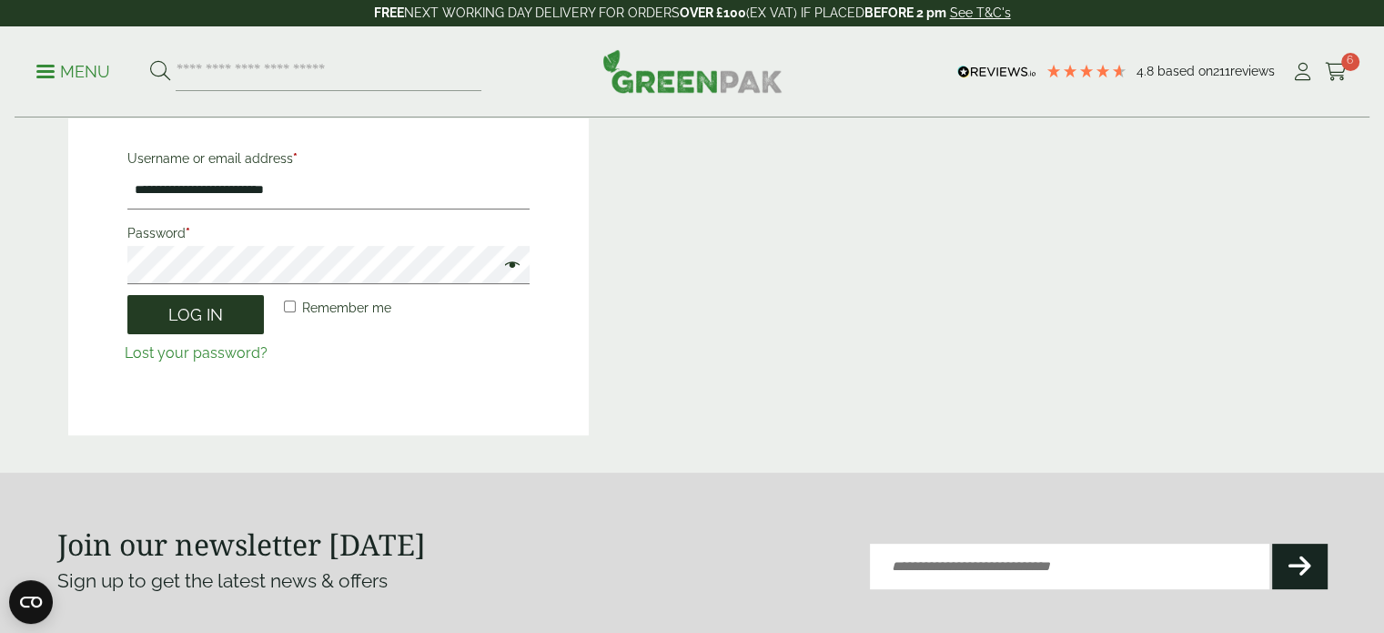
click at [169, 300] on button "Log in" at bounding box center [195, 314] width 137 height 39
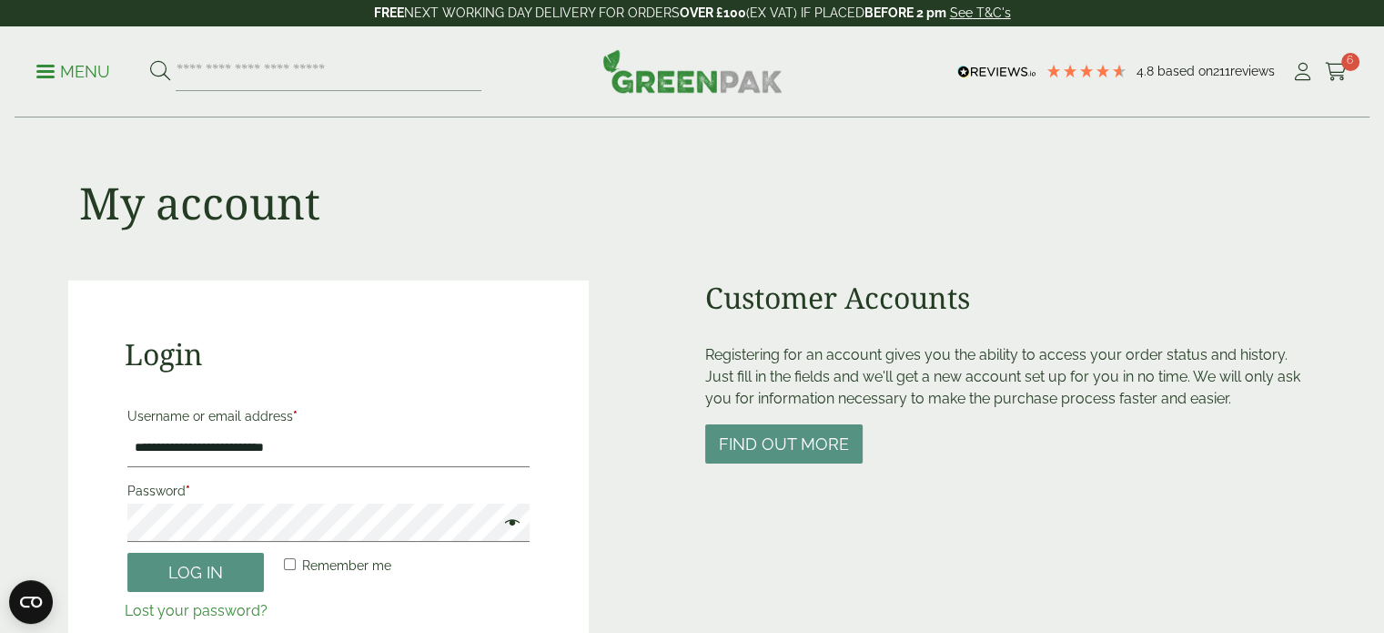
scroll to position [11, 0]
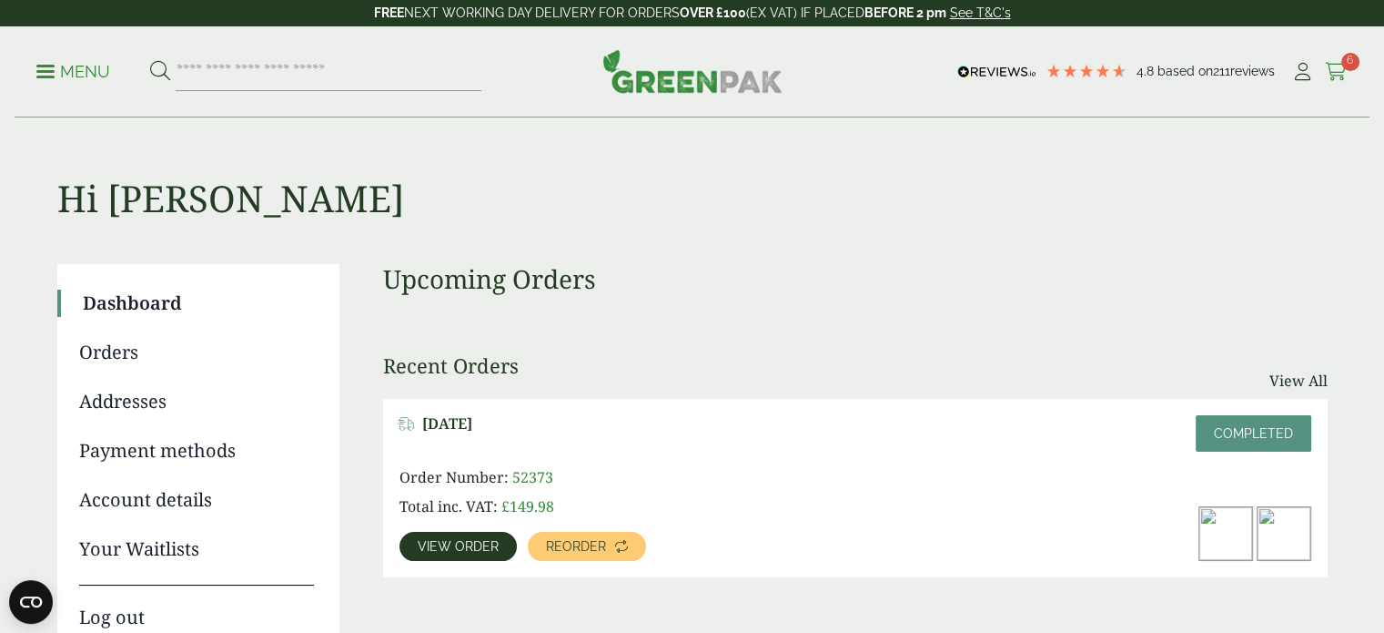
click at [1342, 62] on span "6" at bounding box center [1351, 62] width 18 height 18
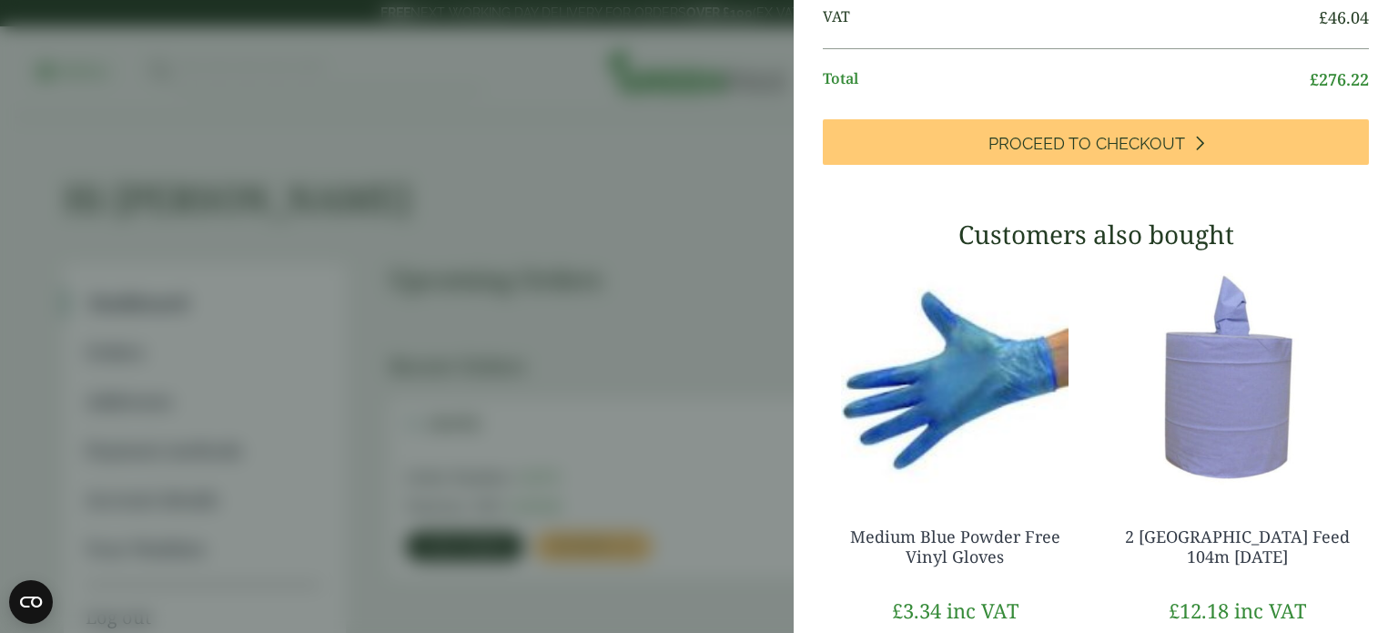
scroll to position [812, 0]
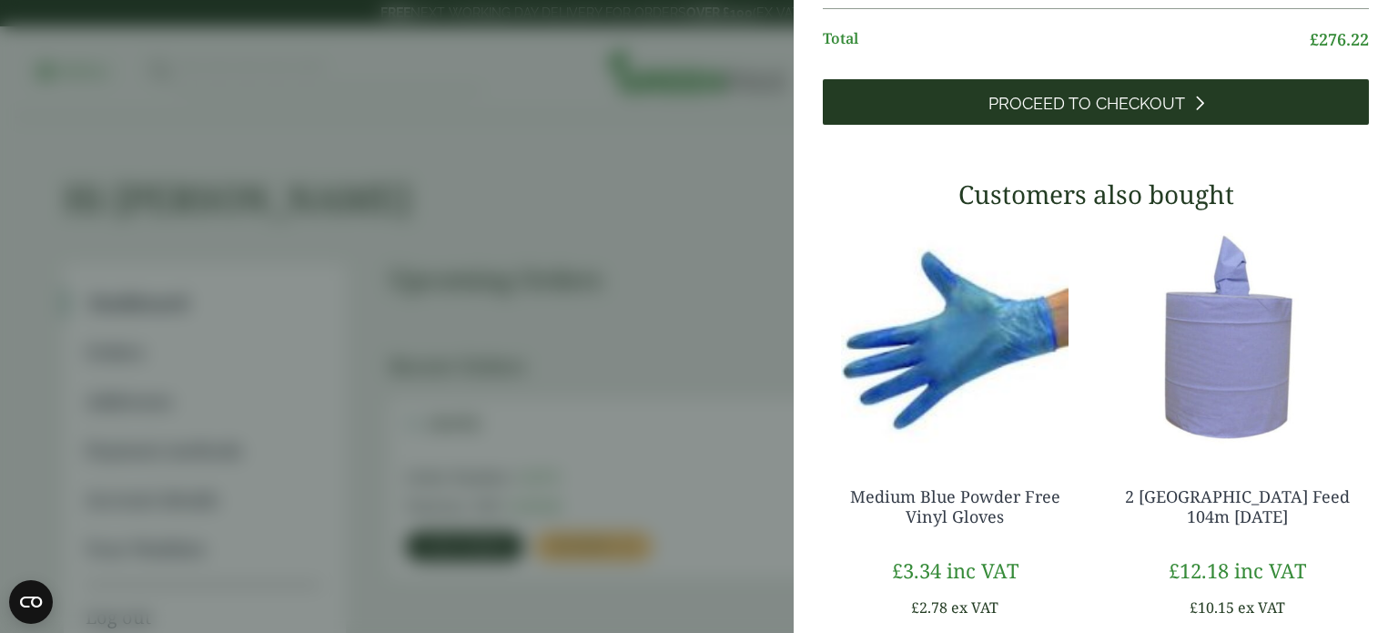
click at [1104, 114] on span "Proceed to Checkout" at bounding box center [1086, 104] width 197 height 20
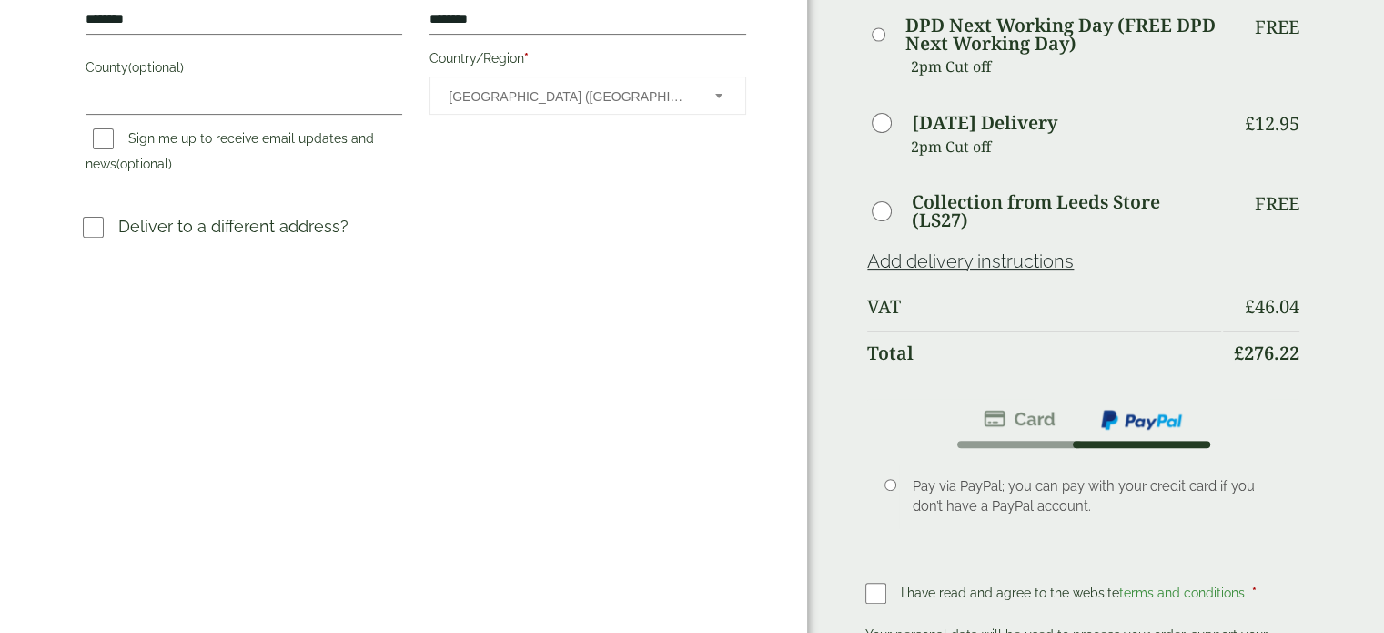
scroll to position [630, 0]
click at [1119, 411] on img at bounding box center [1141, 419] width 85 height 24
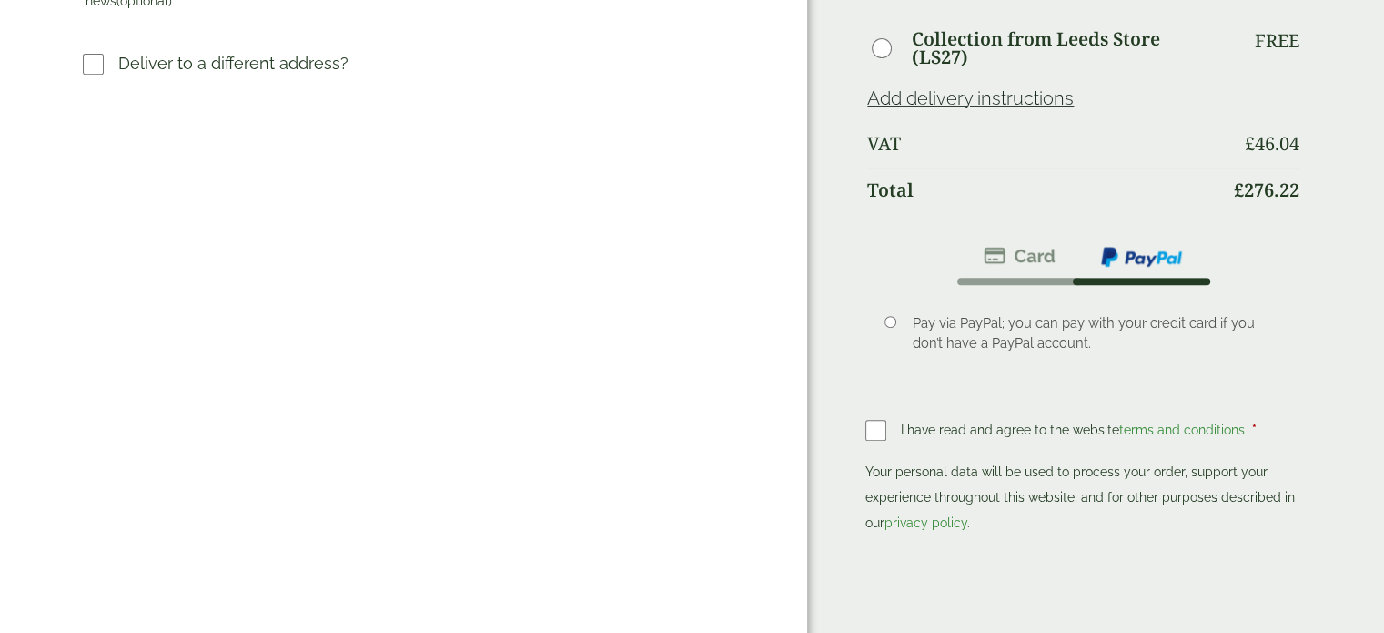
scroll to position [804, 0]
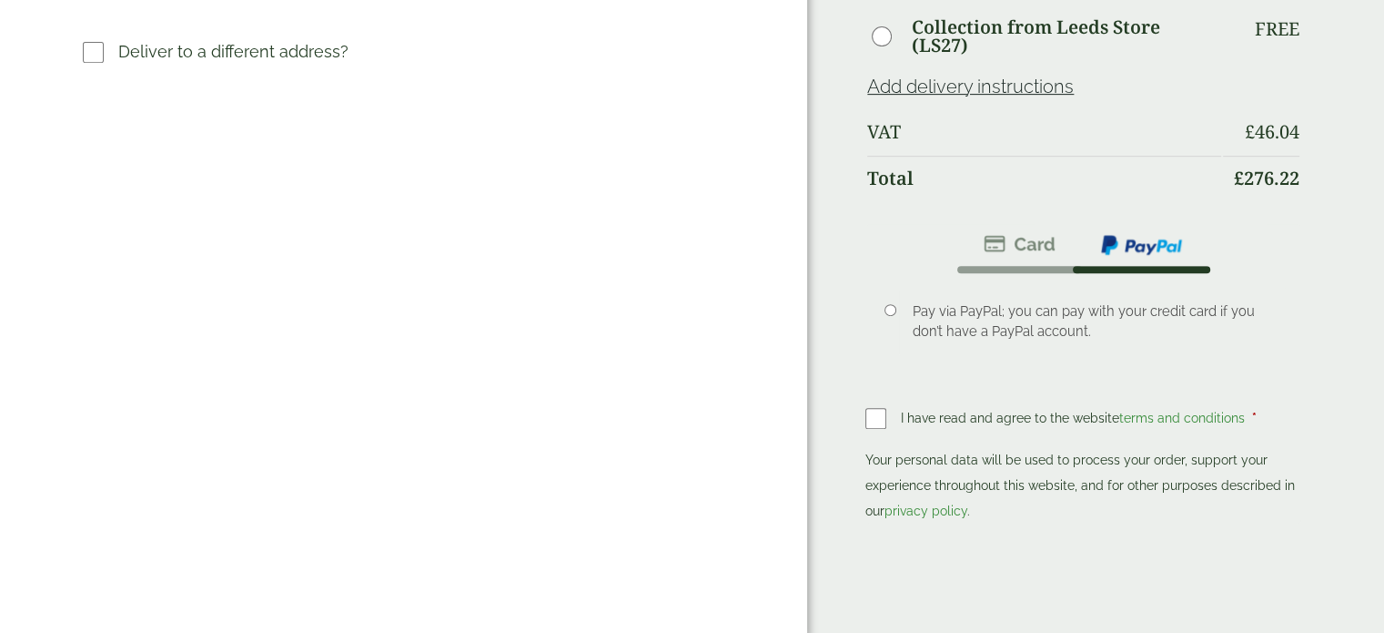
click at [875, 423] on label at bounding box center [883, 417] width 35 height 25
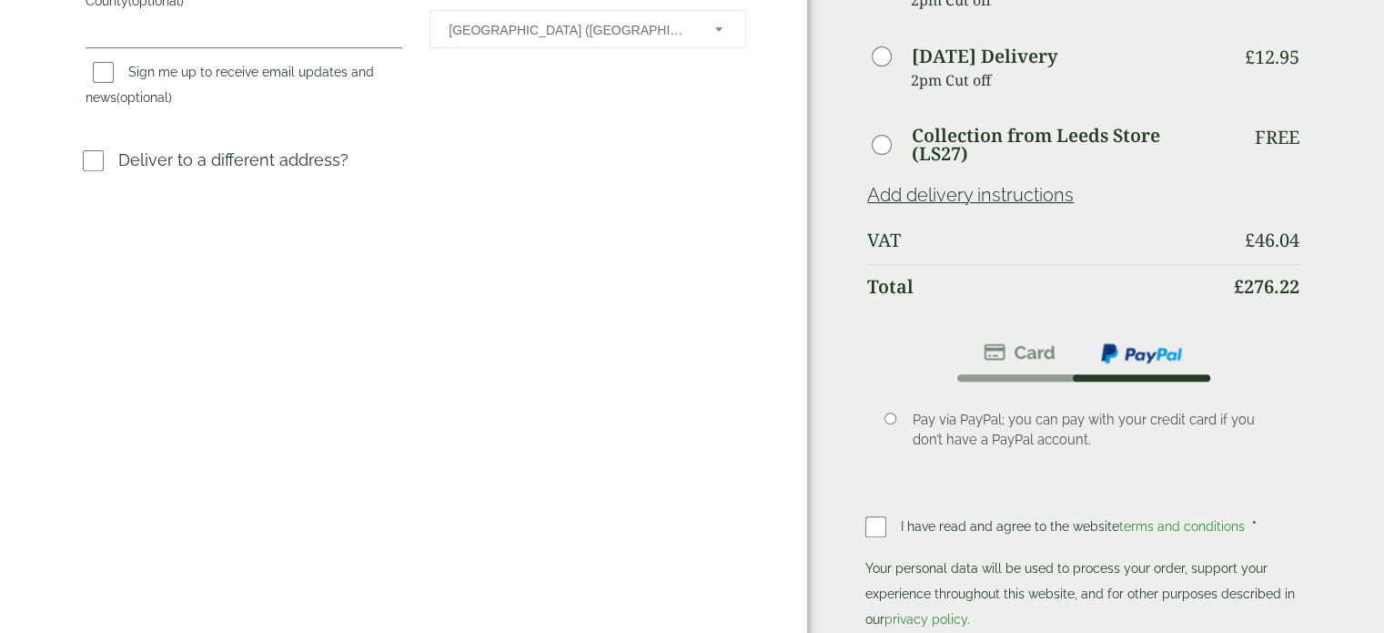
scroll to position [695, 0]
click at [999, 359] on li at bounding box center [1020, 353] width 116 height 42
click at [1010, 341] on img at bounding box center [1020, 352] width 72 height 22
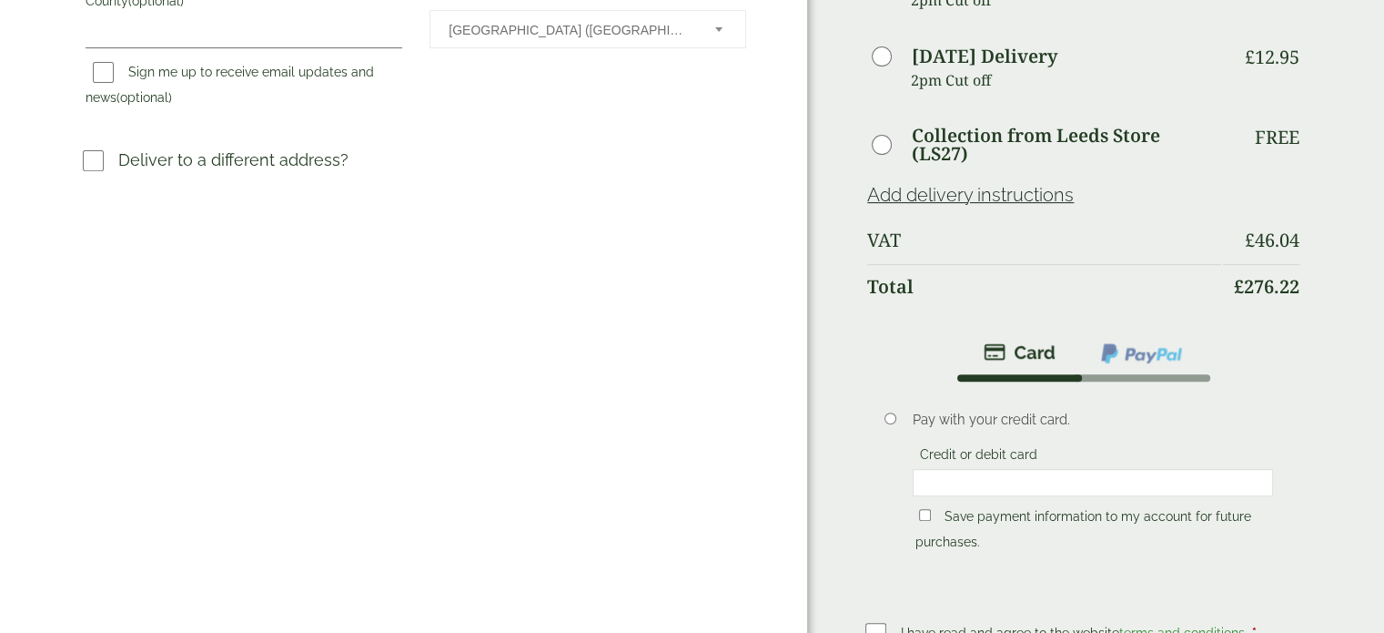
click at [957, 469] on div at bounding box center [1093, 482] width 360 height 27
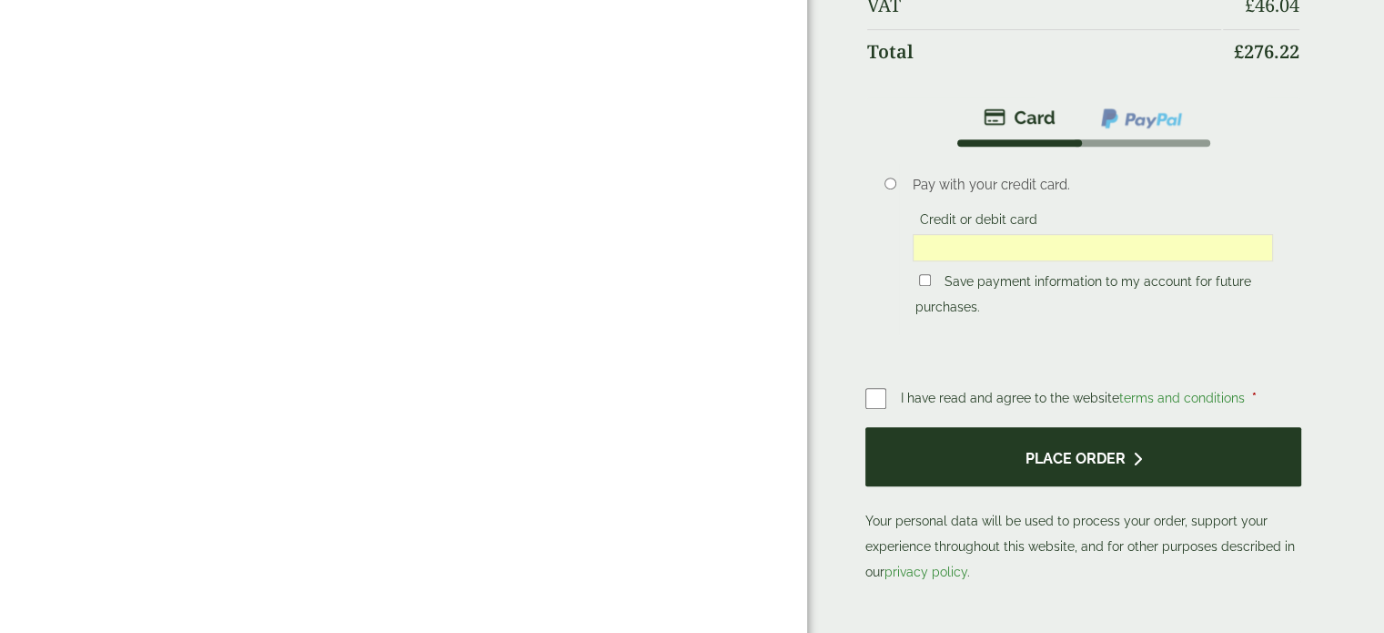
scroll to position [936, 0]
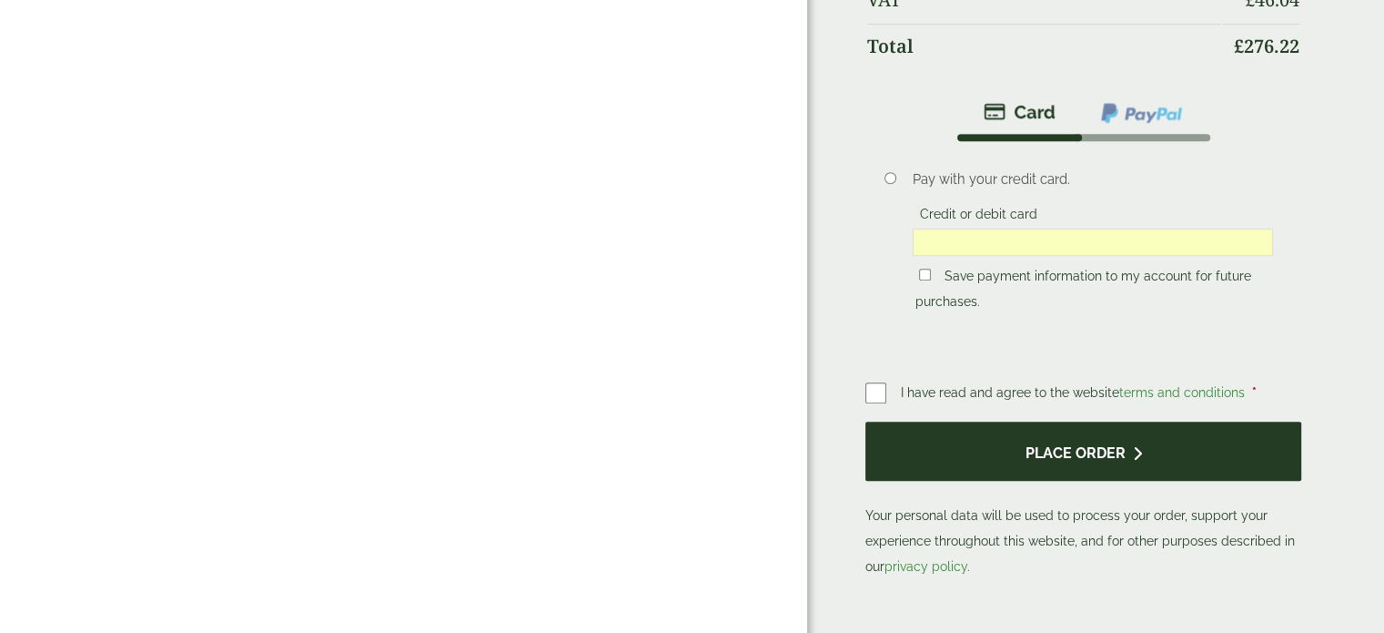
click at [999, 440] on button "Place order" at bounding box center [1084, 450] width 436 height 59
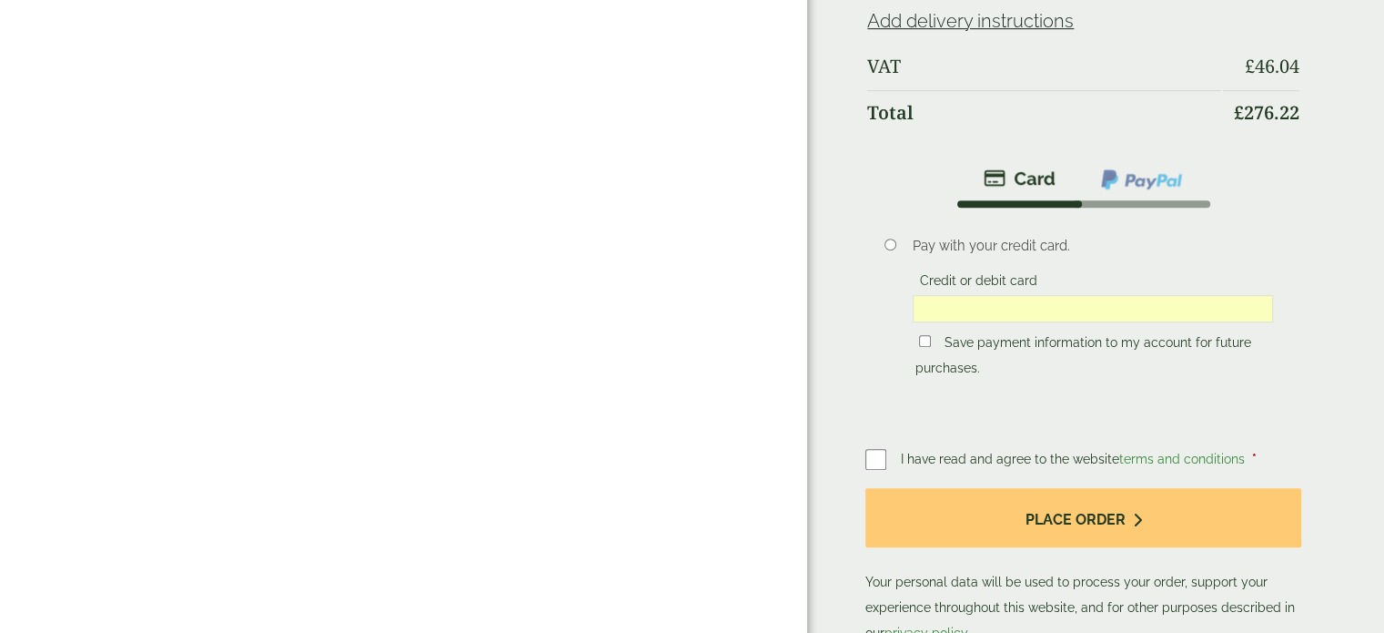
scroll to position [876, 0]
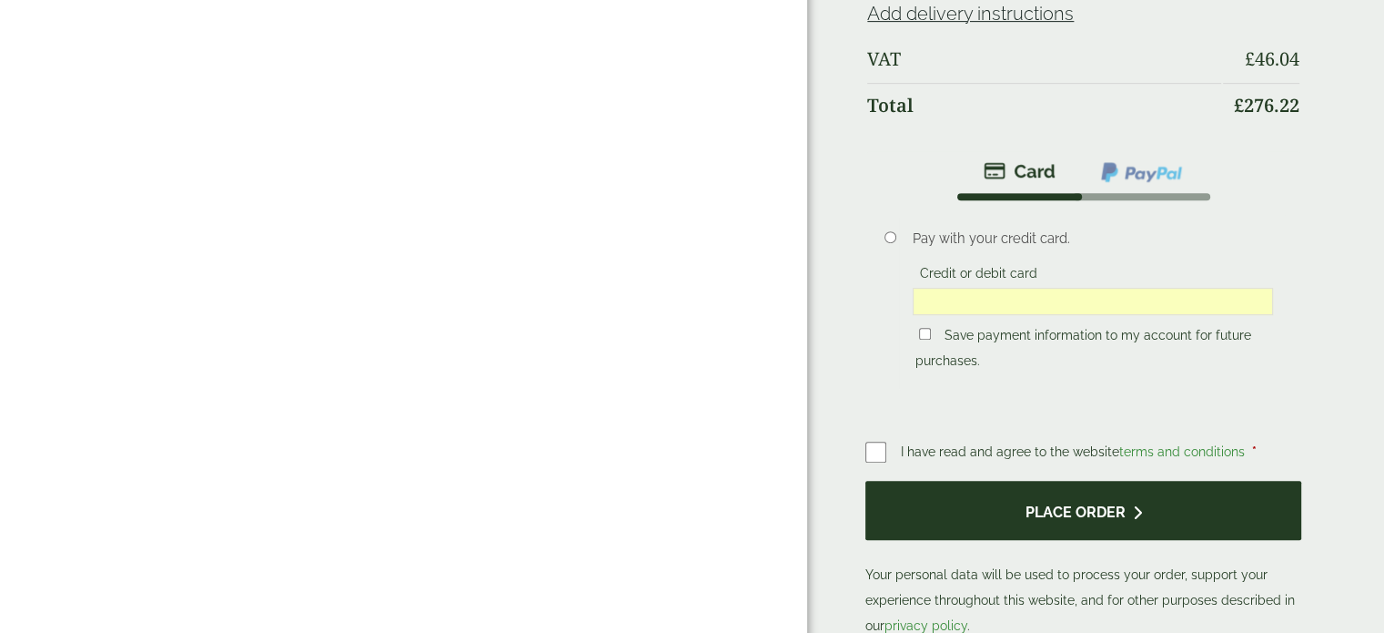
click at [1042, 509] on button "Place order" at bounding box center [1084, 510] width 436 height 59
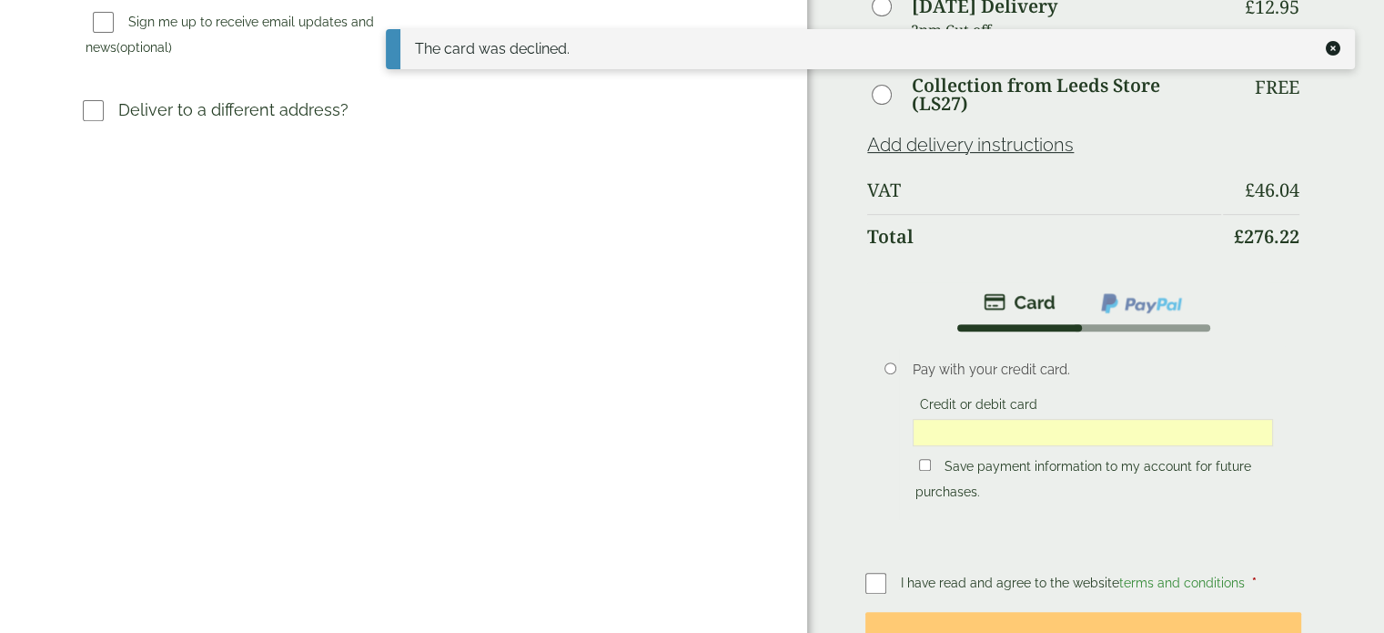
scroll to position [793, 0]
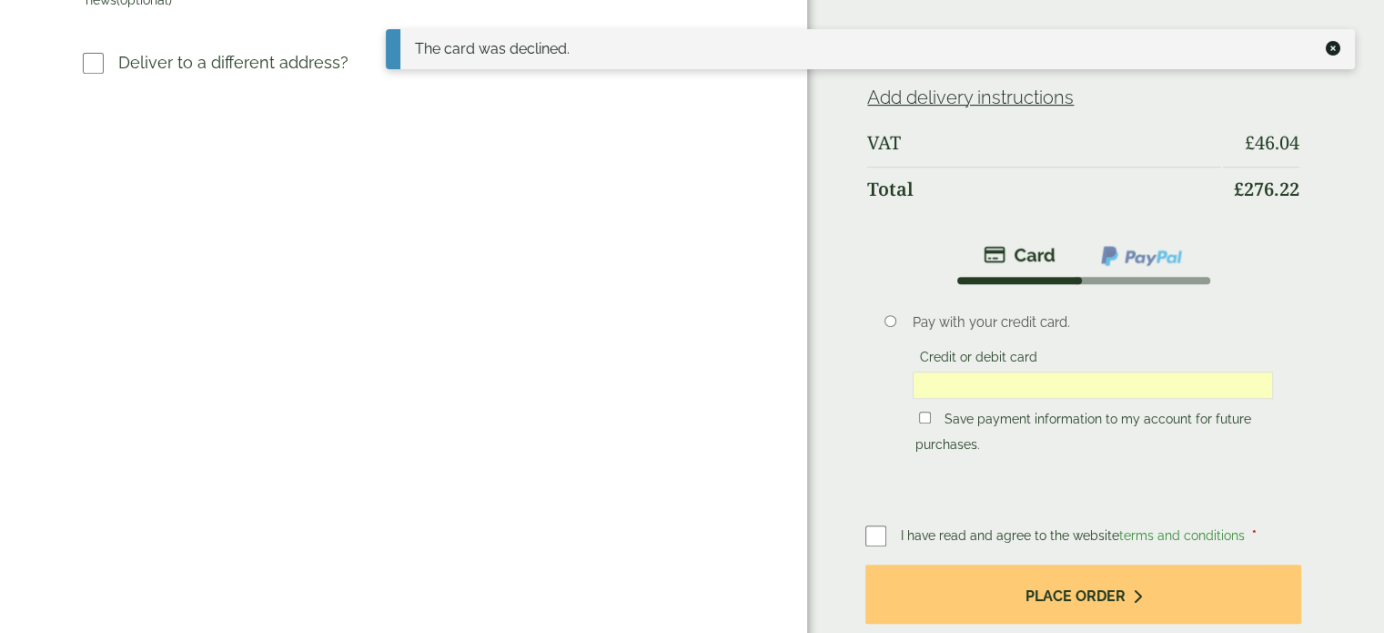
click at [1106, 284] on li "Pay with your credit card. Credit or debit card Save payment information to my …" at bounding box center [1084, 392] width 436 height 217
click at [1117, 254] on img at bounding box center [1141, 256] width 85 height 24
